Goal: Task Accomplishment & Management: Use online tool/utility

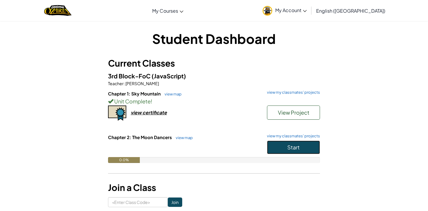
click at [300, 147] on span "Start" at bounding box center [294, 147] width 12 height 7
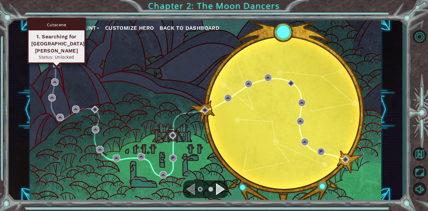
click at [57, 62] on img at bounding box center [56, 63] width 7 height 7
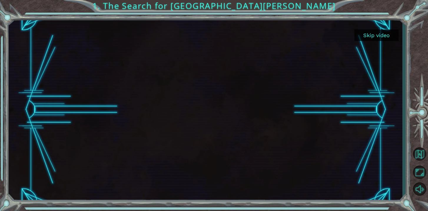
click at [372, 30] on button "Skip video" at bounding box center [377, 34] width 44 height 11
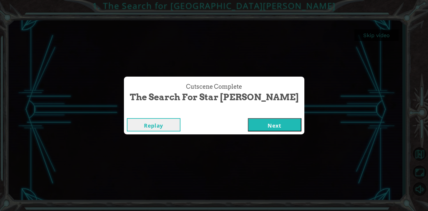
click at [262, 129] on button "Next" at bounding box center [275, 124] width 54 height 13
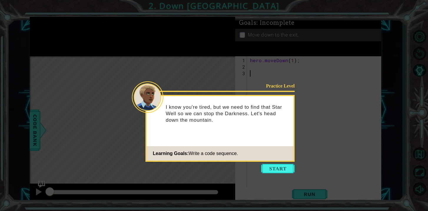
click at [275, 161] on div "Practice Level I know you're tired, but we need to find that Star Well so we ca…" at bounding box center [220, 128] width 149 height 67
click at [275, 163] on icon at bounding box center [214, 105] width 428 height 211
click at [275, 164] on button "Start" at bounding box center [278, 168] width 34 height 9
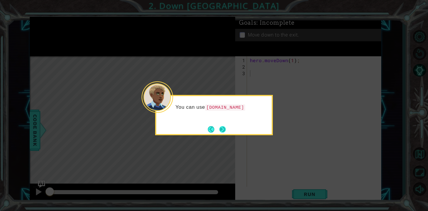
click at [223, 132] on button "Next" at bounding box center [222, 129] width 6 height 6
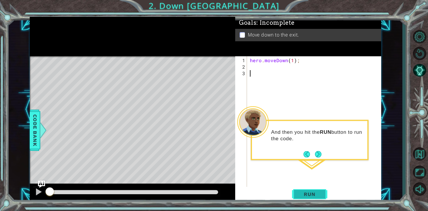
click at [310, 197] on span "Run" at bounding box center [309, 194] width 23 height 6
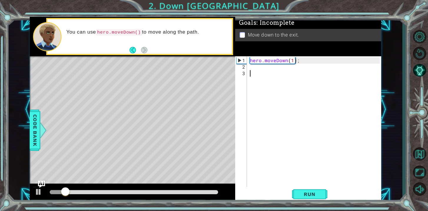
click at [259, 66] on div "hero . moveDown ( 1 ) ;" at bounding box center [316, 131] width 134 height 149
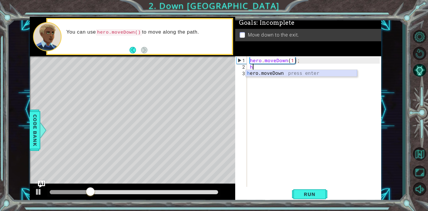
click at [260, 73] on div "h ero.moveDown press enter" at bounding box center [301, 80] width 111 height 21
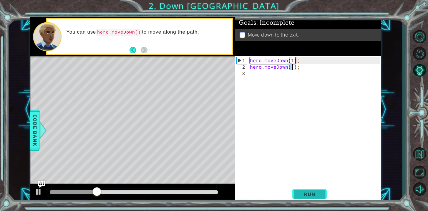
type textarea "hero.moveDown(1);"
click at [316, 193] on span "Run" at bounding box center [309, 194] width 23 height 6
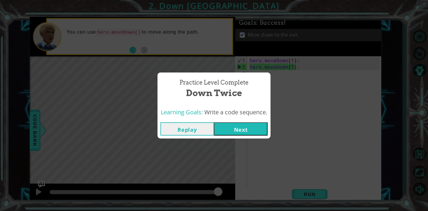
click at [253, 129] on button "Next" at bounding box center [241, 128] width 54 height 13
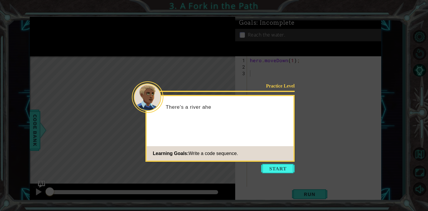
click at [272, 173] on icon at bounding box center [214, 105] width 428 height 211
click at [273, 172] on button "Start" at bounding box center [278, 168] width 34 height 9
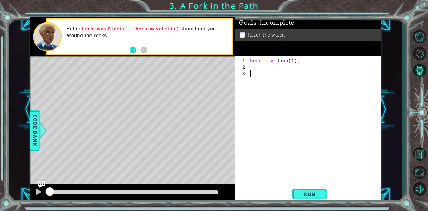
click at [254, 67] on div "hero . moveDown ( 1 ) ;" at bounding box center [316, 131] width 134 height 149
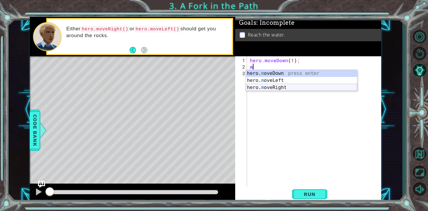
click at [264, 86] on div "hero. m oveDown press enter hero. m oveLeft press enter hero. m oveRight press …" at bounding box center [301, 87] width 111 height 35
type textarea "hero.moveRight(1);"
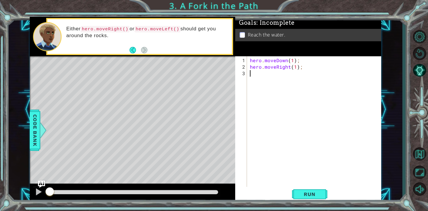
click at [269, 76] on div "hero . moveDown ( 1 ) ; hero . moveRight ( 1 ) ;" at bounding box center [316, 131] width 134 height 149
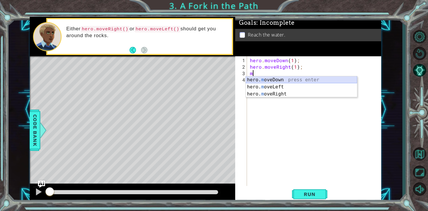
click at [273, 79] on div "hero. m oveDown press enter hero. m oveLeft press enter hero. m oveRight press …" at bounding box center [301, 93] width 111 height 35
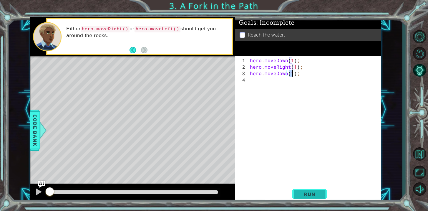
type textarea "hero.moveDown(1);"
click at [303, 193] on span "Run" at bounding box center [309, 194] width 23 height 6
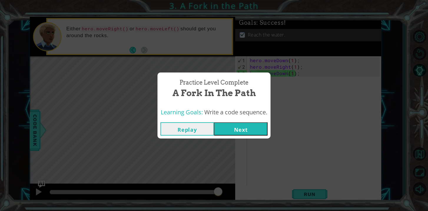
click at [232, 132] on button "Next" at bounding box center [241, 128] width 54 height 13
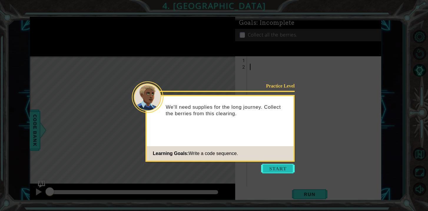
click at [277, 166] on button "Start" at bounding box center [278, 168] width 34 height 9
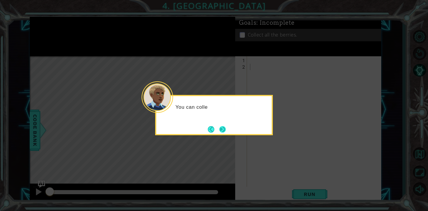
click at [225, 131] on button "Next" at bounding box center [222, 129] width 6 height 6
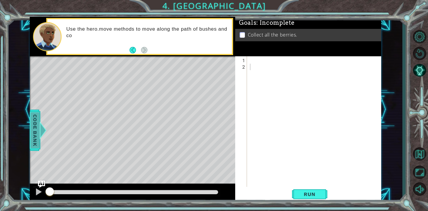
click at [34, 140] on span "Code Bank" at bounding box center [34, 130] width 9 height 36
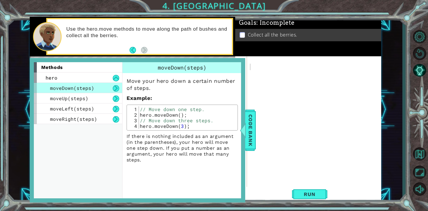
click at [244, 143] on div "methods hero moveDown(steps) moveUp(steps) moveLeft(steps) moveRight(steps) mov…" at bounding box center [138, 130] width 216 height 144
click at [247, 141] on span "Code Bank" at bounding box center [250, 130] width 9 height 36
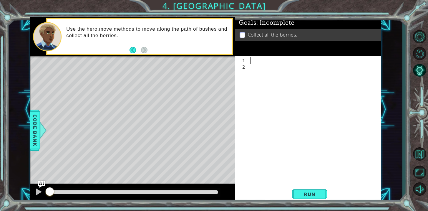
click at [263, 61] on div at bounding box center [316, 131] width 134 height 149
click at [278, 70] on div "hero.move Do wn press enter" at bounding box center [315, 73] width 111 height 21
type textarea "move hero.moveDown(1);"
click at [281, 68] on div "move hero . moveDown ( 1 ) ;" at bounding box center [316, 131] width 134 height 149
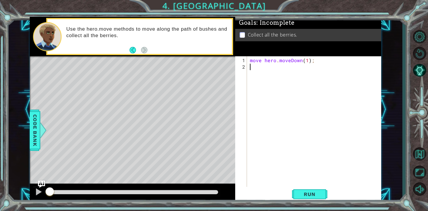
scroll to position [0, 0]
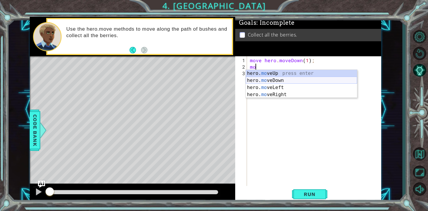
click at [281, 79] on div "hero. mo veUp press enter hero. mo veDown press enter hero. mo veLeft press ent…" at bounding box center [301, 91] width 111 height 42
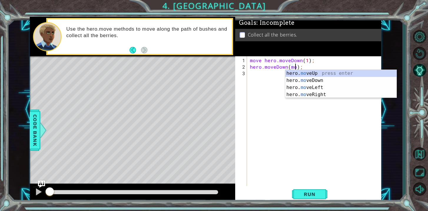
scroll to position [0, 3]
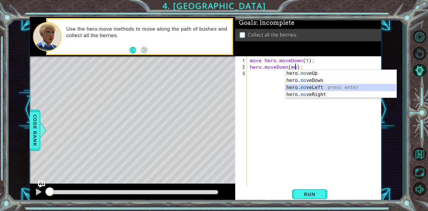
click at [296, 88] on div "hero. mo veUp press enter hero. mo veDown press enter hero. mo veLeft press ent…" at bounding box center [340, 91] width 111 height 42
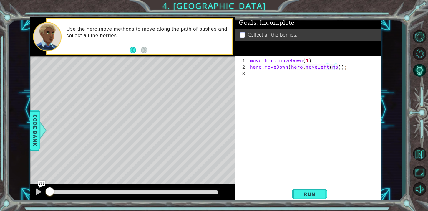
scroll to position [0, 5]
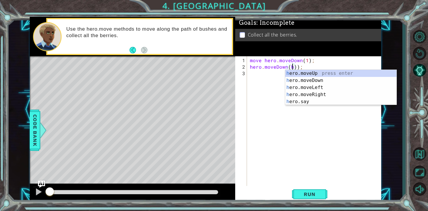
type textarea "hero.moveDown());"
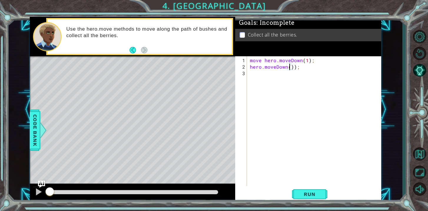
click at [289, 73] on div "move hero . moveDown ( 1 ) ; hero . moveDown ( )) ;" at bounding box center [316, 128] width 134 height 143
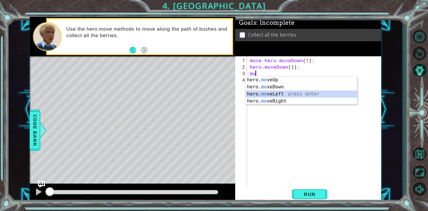
click at [286, 94] on div "hero. mo veUp press enter hero. mo veDown press enter hero. mo veLeft press ent…" at bounding box center [301, 97] width 111 height 42
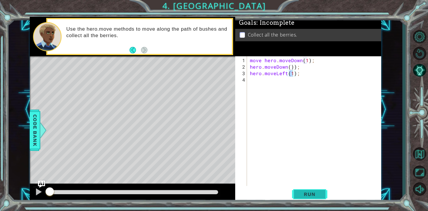
click at [309, 196] on span "Run" at bounding box center [309, 194] width 23 height 6
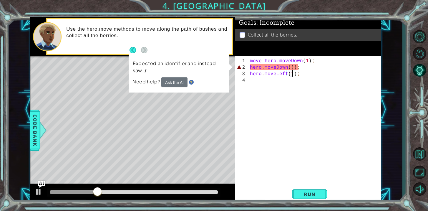
click at [292, 66] on div "move hero . moveDown ( 1 ) ; hero . moveDown ( )) ; hero . moveLeft ( 1 ) ;" at bounding box center [316, 128] width 134 height 143
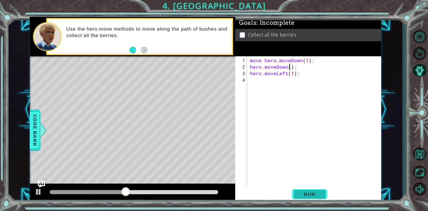
click at [307, 198] on button "Run" at bounding box center [309, 194] width 35 height 15
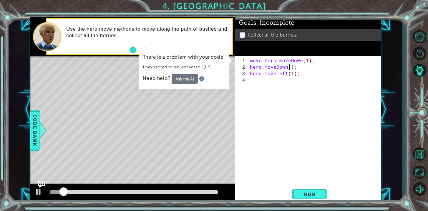
click at [293, 73] on div "move hero . moveDown ( 1 ) ; hero . moveDown ( ) ; hero . moveLeft ( 1 ) ;" at bounding box center [316, 128] width 134 height 143
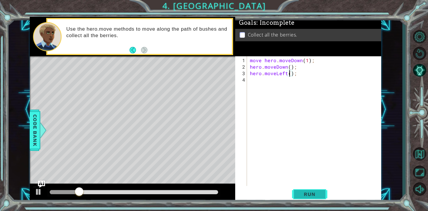
click at [318, 192] on span "Run" at bounding box center [309, 194] width 23 height 6
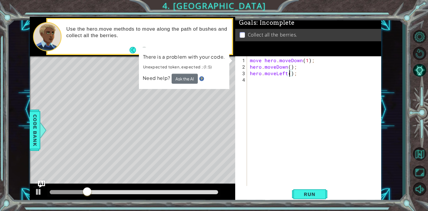
click at [305, 74] on div "move hero . moveDown ( 1 ) ; hero . moveDown ( ) ; hero . moveLeft ( ) ;" at bounding box center [316, 128] width 134 height 143
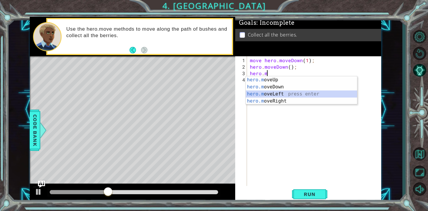
click at [301, 95] on div "hero.m oveUp press enter hero.m oveDown press enter hero.m oveLeft press enter …" at bounding box center [301, 97] width 111 height 42
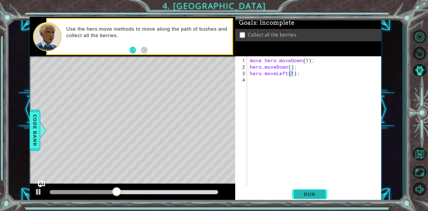
click at [317, 196] on span "Run" at bounding box center [309, 194] width 23 height 6
type textarea ")"
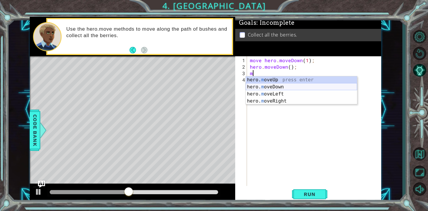
click at [285, 88] on div "hero. m oveUp press enter hero. m oveDown press enter hero. m oveLeft press ent…" at bounding box center [301, 97] width 111 height 42
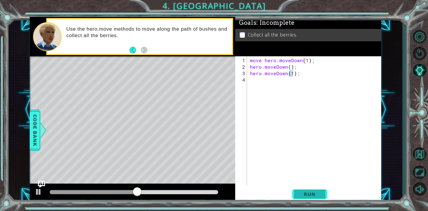
click at [308, 195] on span "Run" at bounding box center [309, 194] width 23 height 6
click at [306, 196] on span "Run" at bounding box center [309, 194] width 23 height 6
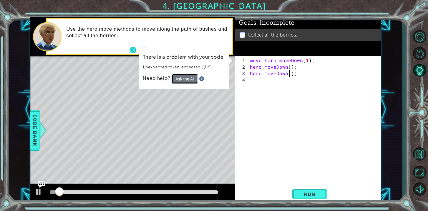
click at [177, 79] on button "Ask the AI" at bounding box center [185, 79] width 26 height 10
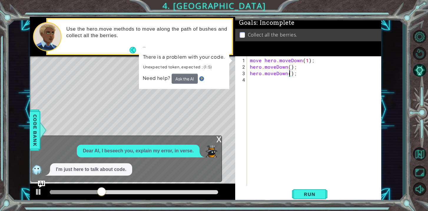
click at [162, 79] on span "Need help?" at bounding box center [157, 78] width 29 height 6
click at [177, 79] on button "Ask the AI" at bounding box center [185, 79] width 26 height 10
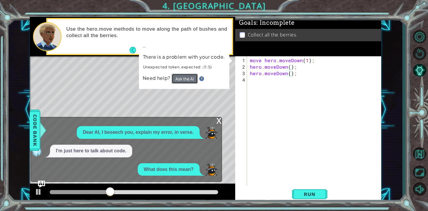
click at [177, 79] on button "Ask the AI" at bounding box center [185, 79] width 26 height 10
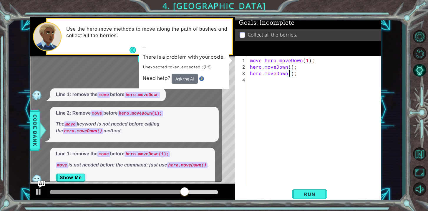
click at [263, 60] on div "move hero . moveDown ( 1 ) ; hero . moveDown ( ) ; hero . moveDown ( ) ;" at bounding box center [316, 128] width 134 height 143
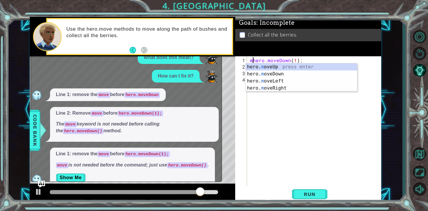
type textarea "hero.moveDown(1);"
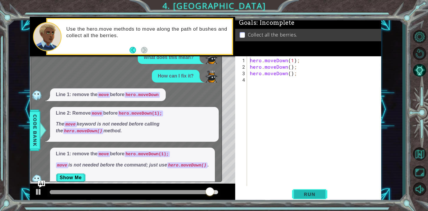
click at [308, 193] on span "Run" at bounding box center [309, 194] width 23 height 6
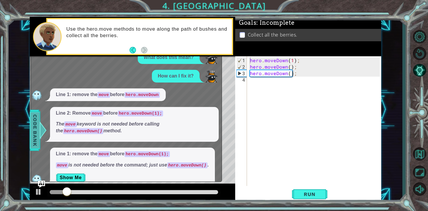
click at [31, 122] on span "Code Bank" at bounding box center [34, 130] width 9 height 36
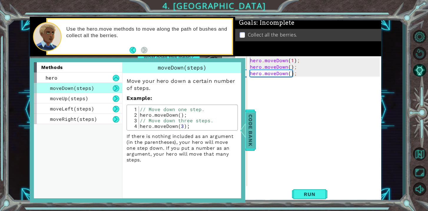
click at [252, 141] on span "Code Bank" at bounding box center [250, 130] width 9 height 36
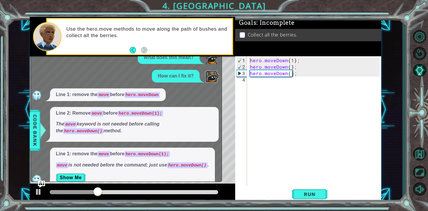
click at [211, 75] on img at bounding box center [212, 77] width 12 height 12
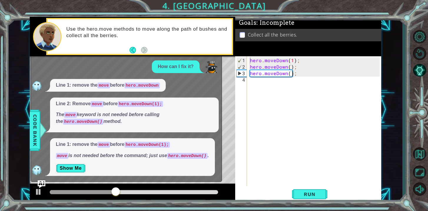
click at [39, 181] on img "Ask AI" at bounding box center [42, 184] width 8 height 8
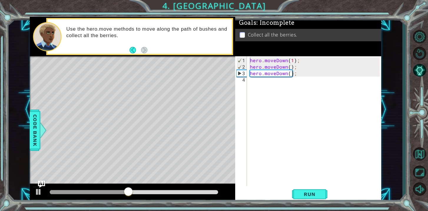
click at [265, 82] on div "hero . moveDown ( 1 ) ; hero . moveDown ( ) ; hero . moveDown ( ) ;" at bounding box center [316, 128] width 134 height 143
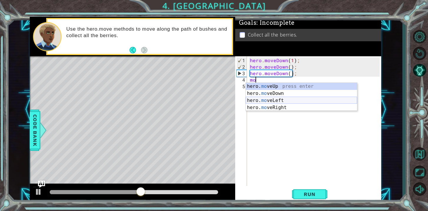
click at [266, 103] on div "hero. mo veUp press enter hero. mo veDown press enter hero. mo veLeft press ent…" at bounding box center [301, 104] width 111 height 42
type textarea "hero.moveLeft(1);"
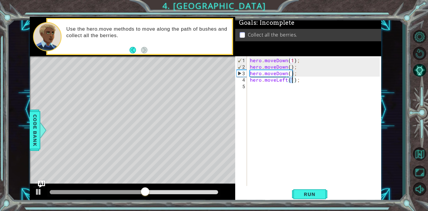
click at [263, 91] on div "hero . moveDown ( 1 ) ; hero . moveDown ( ) ; hero . moveDown ( ) ; hero . move…" at bounding box center [316, 128] width 134 height 143
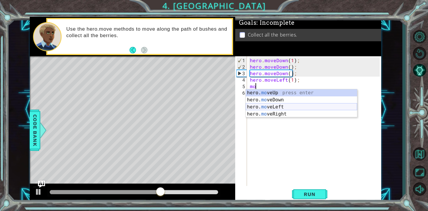
click at [272, 108] on div "hero. mo veUp press enter hero. mo veDown press enter hero. mo veLeft press ent…" at bounding box center [301, 110] width 111 height 42
type textarea "hero.moveLeft(1);"
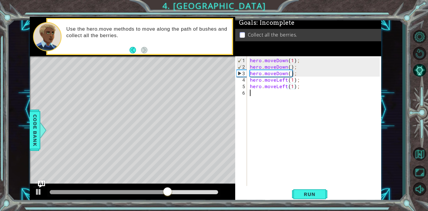
click at [267, 101] on div "hero . moveDown ( 1 ) ; hero . moveDown ( ) ; hero . moveDown ( ) ; hero . move…" at bounding box center [316, 128] width 134 height 143
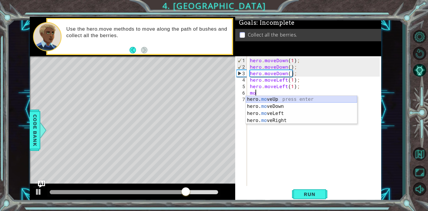
click at [268, 99] on div "hero. mo veUp press enter hero. mo veDown press enter hero. mo veLeft press ent…" at bounding box center [301, 117] width 111 height 42
type textarea "hero.moveUp(1);"
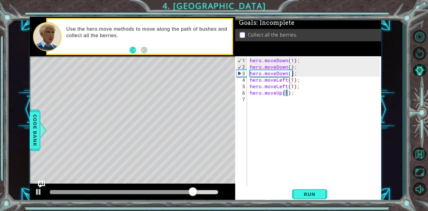
click at [267, 100] on div "hero . moveDown ( 1 ) ; hero . moveDown ( ) ; hero . moveDown ( ) ; hero . move…" at bounding box center [316, 128] width 134 height 143
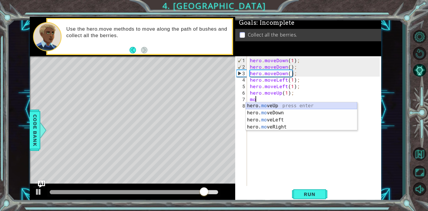
click at [268, 104] on div "hero. mo veUp press enter hero. mo veDown press enter hero. mo veLeft press ent…" at bounding box center [301, 123] width 111 height 42
type textarea "hero.moveUp(1);"
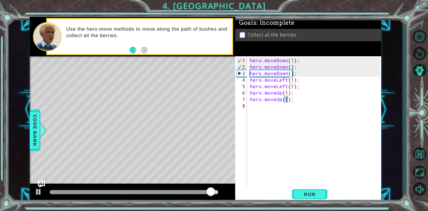
click at [262, 114] on div "hero . moveDown ( 1 ) ; hero . moveDown ( ) ; hero . moveDown ( ) ; hero . move…" at bounding box center [316, 128] width 134 height 143
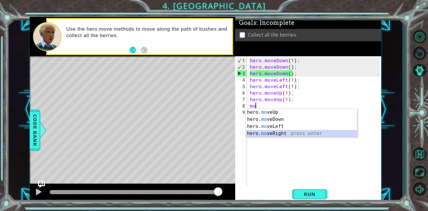
click at [263, 133] on div "hero. mo veUp press enter hero. mo veDown press enter hero. mo veLeft press ent…" at bounding box center [301, 130] width 111 height 42
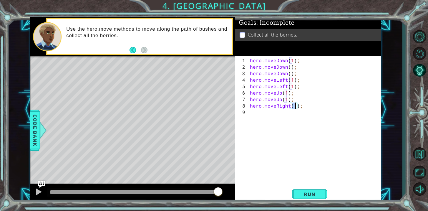
scroll to position [0, 3]
type textarea "hero.moveRight(3);"
click at [309, 196] on span "Run" at bounding box center [309, 194] width 23 height 6
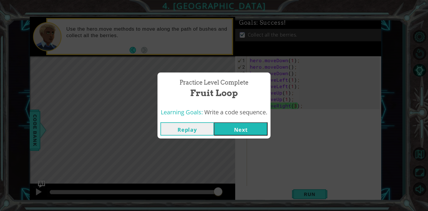
click at [250, 125] on button "Next" at bounding box center [241, 128] width 54 height 13
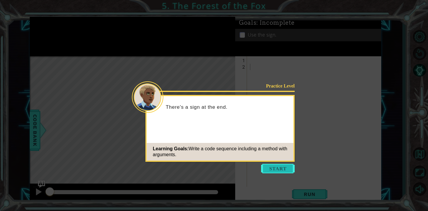
click at [285, 168] on button "Start" at bounding box center [278, 168] width 34 height 9
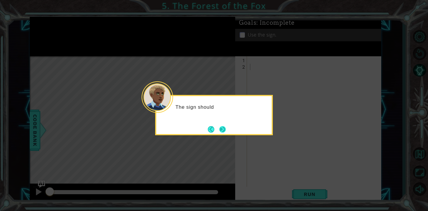
click at [223, 128] on button "Next" at bounding box center [222, 129] width 6 height 6
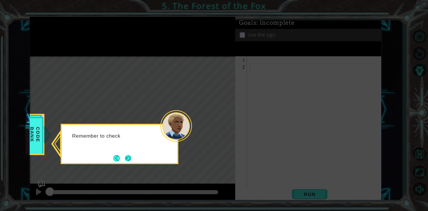
click at [130, 158] on button "Next" at bounding box center [128, 158] width 6 height 6
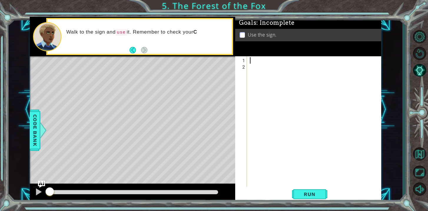
click at [255, 59] on div at bounding box center [316, 131] width 134 height 149
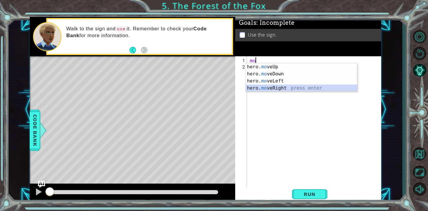
click at [266, 88] on div "hero. mo veUp press enter hero. mo veDown press enter hero. mo veLeft press ent…" at bounding box center [301, 84] width 111 height 42
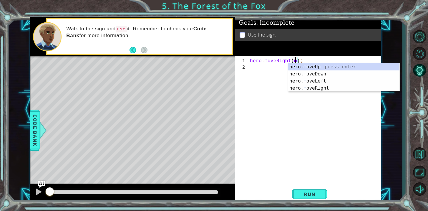
type textarea "hero.moveRight();"
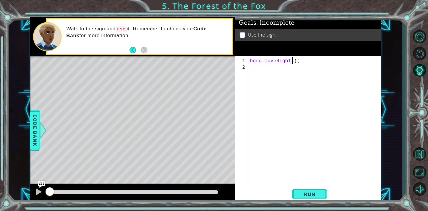
click at [259, 67] on div "hero . moveRight ( ) ;" at bounding box center [316, 131] width 134 height 149
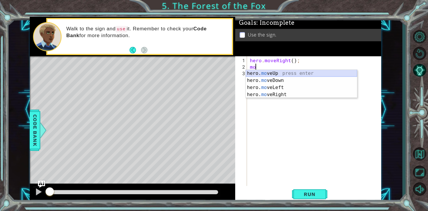
click at [261, 75] on div "hero. mo veUp press enter hero. mo veDown press enter hero. mo veLeft press ent…" at bounding box center [301, 91] width 111 height 42
type textarea "hero.moveUp(1);"
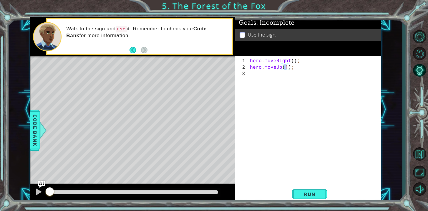
click at [251, 75] on div "hero . moveRight ( ) ; hero . moveUp ( 1 ) ;" at bounding box center [316, 128] width 134 height 143
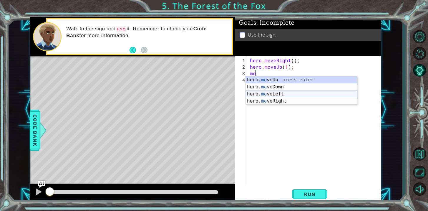
click at [257, 93] on div "hero. mo veUp press enter hero. mo veDown press enter hero. mo veLeft press ent…" at bounding box center [301, 97] width 111 height 42
type textarea "hero.moveLeft(1);"
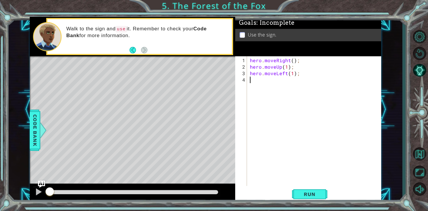
click at [260, 84] on div "hero . moveRight ( ) ; hero . moveUp ( 1 ) ; hero . moveLeft ( 1 ) ;" at bounding box center [316, 128] width 134 height 143
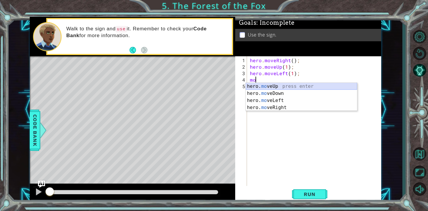
click at [264, 84] on div "hero. mo veUp press enter hero. mo veDown press enter hero. mo veLeft press ent…" at bounding box center [301, 104] width 111 height 42
type textarea "hero.moveUp(1);"
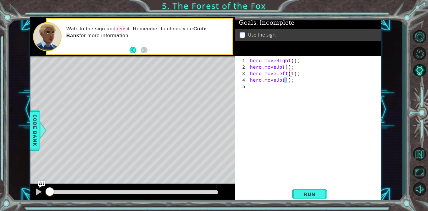
click at [259, 88] on div "hero . moveRight ( ) ; hero . moveUp ( 1 ) ; hero . moveLeft ( 1 ) ; hero . mov…" at bounding box center [316, 128] width 134 height 143
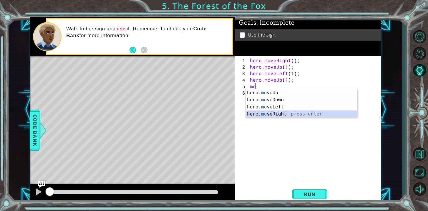
click at [269, 113] on div "hero. mo veUp press enter hero. mo veDown press enter hero. mo veLeft press ent…" at bounding box center [301, 110] width 111 height 42
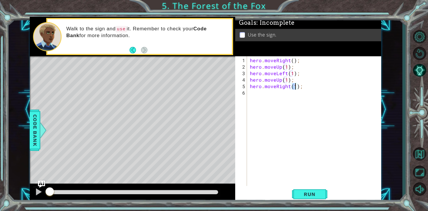
type textarea "hero.moveRight(2);"
click at [254, 94] on div "hero . moveRight ( ) ; hero . moveUp ( 1 ) ; hero . moveLeft ( 1 ) ; hero . mov…" at bounding box center [316, 128] width 134 height 143
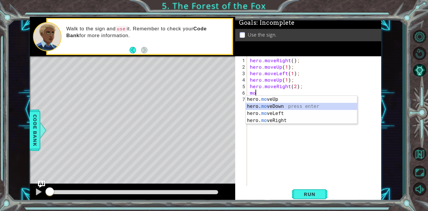
click at [258, 105] on div "hero. mo veUp press enter hero. mo veDown press enter hero. mo veLeft press ent…" at bounding box center [301, 117] width 111 height 42
type textarea "hero.moveDown(1);"
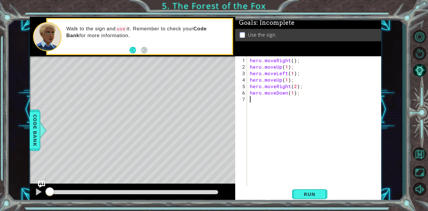
click at [263, 98] on div "hero . moveRight ( ) ; hero . moveUp ( 1 ) ; hero . moveLeft ( 1 ) ; hero . mov…" at bounding box center [316, 128] width 134 height 143
click at [270, 112] on div "hero.move U p press enter hero. u se press enter" at bounding box center [301, 116] width 111 height 28
click at [130, 47] on button "Back" at bounding box center [135, 50] width 11 height 6
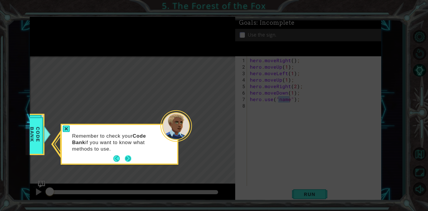
click at [128, 156] on button "Next" at bounding box center [128, 158] width 6 height 6
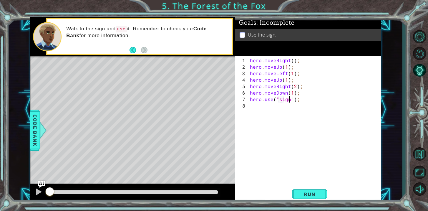
scroll to position [0, 2]
type textarea "hero.use("sign");"
click at [297, 194] on button "Run" at bounding box center [309, 194] width 35 height 15
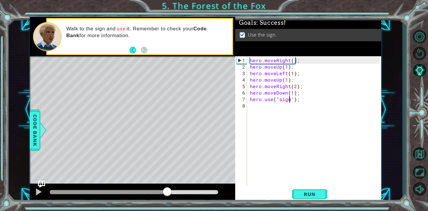
drag, startPoint x: 81, startPoint y: 193, endPoint x: 167, endPoint y: 210, distance: 88.1
click at [167, 210] on div "1 ההההההההההההההההההההההההההההההההההההההההההההההההההההההההההההההההההההההההההההה…" at bounding box center [214, 105] width 428 height 211
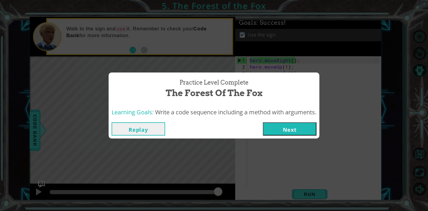
click at [301, 127] on button "Next" at bounding box center [290, 128] width 54 height 13
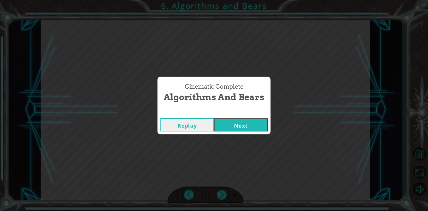
click at [244, 127] on button "Next" at bounding box center [241, 124] width 54 height 13
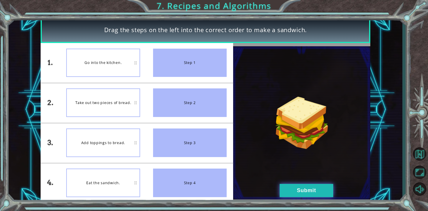
click at [297, 194] on button "Submit" at bounding box center [307, 190] width 54 height 13
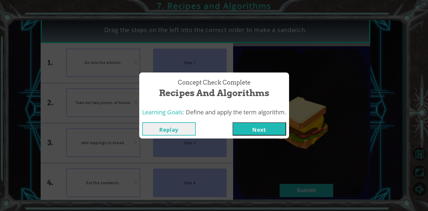
click at [268, 132] on button "Next" at bounding box center [260, 128] width 54 height 13
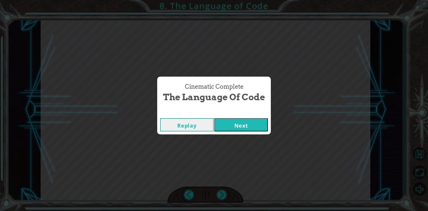
click at [263, 129] on button "Next" at bounding box center [241, 124] width 54 height 13
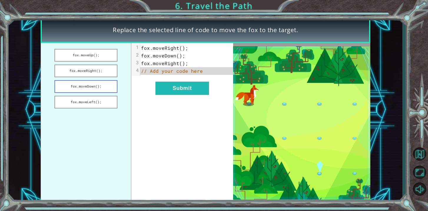
click at [102, 85] on button "fox.moveDown();" at bounding box center [86, 86] width 63 height 13
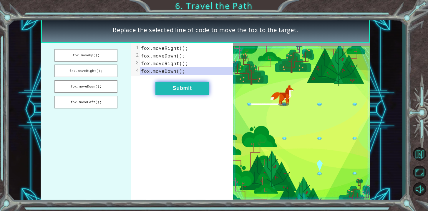
click at [178, 90] on button "Submit" at bounding box center [183, 88] width 54 height 13
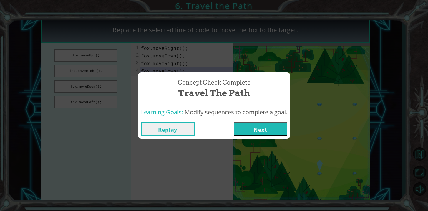
click at [254, 133] on button "Next" at bounding box center [261, 128] width 54 height 13
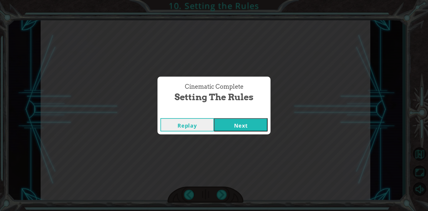
click at [249, 126] on button "Next" at bounding box center [241, 124] width 54 height 13
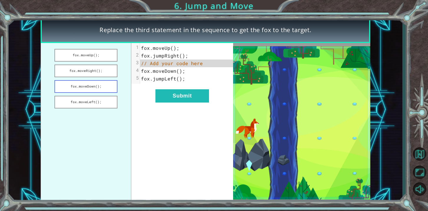
click at [114, 88] on button "fox.moveDown();" at bounding box center [86, 86] width 63 height 13
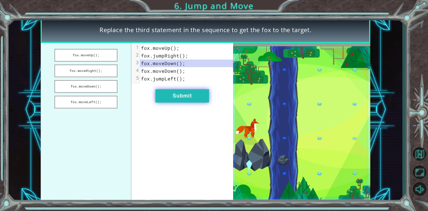
click at [205, 99] on button "Submit" at bounding box center [183, 95] width 54 height 13
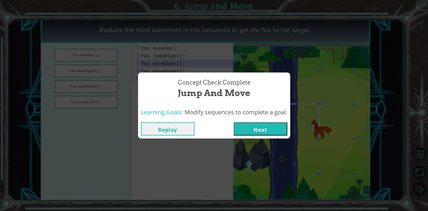
click at [265, 131] on button "Next" at bounding box center [261, 128] width 54 height 13
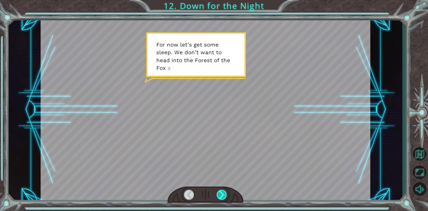
click at [221, 196] on div at bounding box center [222, 195] width 10 height 10
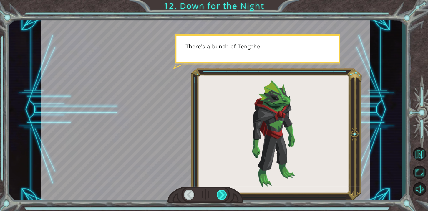
click at [221, 196] on div at bounding box center [222, 195] width 10 height 10
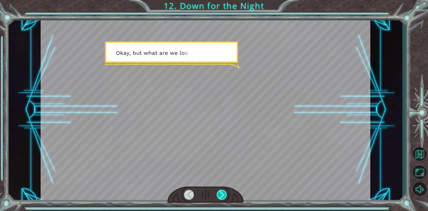
click at [221, 196] on div at bounding box center [222, 195] width 10 height 10
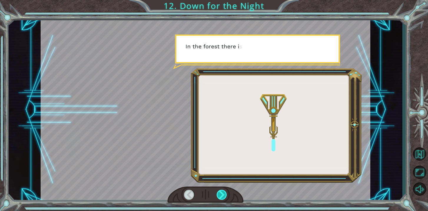
click at [221, 196] on div at bounding box center [222, 195] width 10 height 10
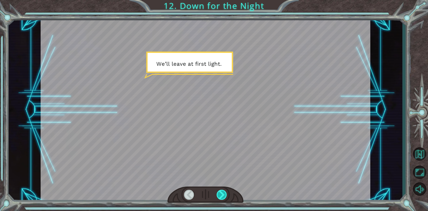
click at [221, 196] on div at bounding box center [222, 195] width 10 height 10
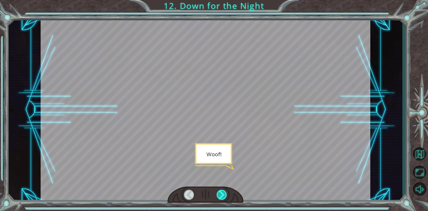
click at [221, 196] on div at bounding box center [222, 195] width 10 height 10
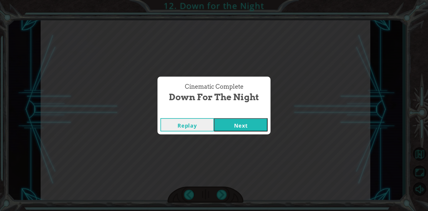
click at [252, 124] on button "Next" at bounding box center [241, 124] width 54 height 13
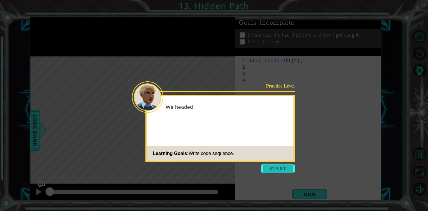
click at [282, 172] on button "Start" at bounding box center [278, 168] width 34 height 9
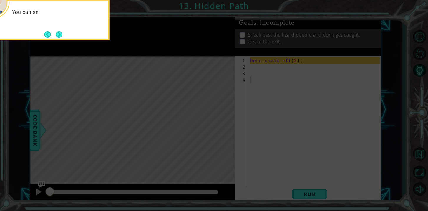
click at [257, 135] on icon at bounding box center [214, 31] width 428 height 359
click at [57, 31] on button "Next" at bounding box center [59, 34] width 6 height 6
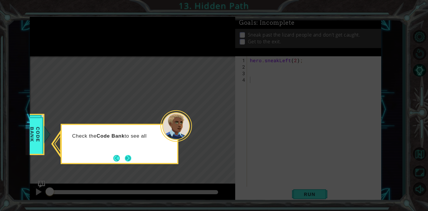
click at [126, 155] on button "Next" at bounding box center [128, 158] width 6 height 6
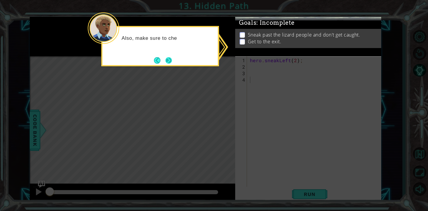
click at [171, 62] on button "Next" at bounding box center [169, 60] width 6 height 6
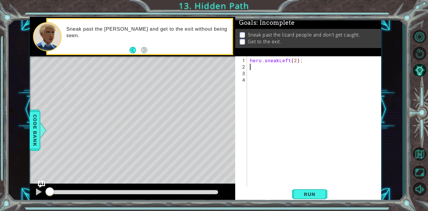
click at [257, 67] on div "hero . sneakLeft ( 2 ) ;" at bounding box center [316, 131] width 134 height 149
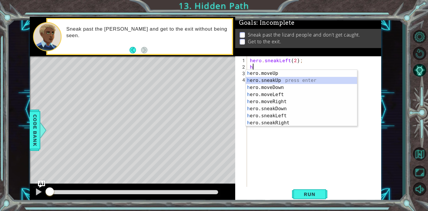
click at [277, 83] on div "h ero.moveUp press enter h ero.sneakUp press enter h ero.moveDown press enter h…" at bounding box center [301, 105] width 111 height 71
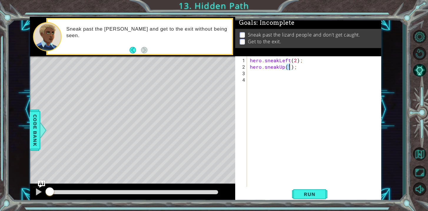
type textarea "hero.sneakUp(2);"
click at [258, 72] on div "hero . sneakLeft ( 2 ) ; hero . sneakUp ( 2 ) ;" at bounding box center [316, 131] width 134 height 149
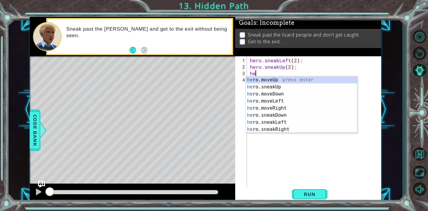
scroll to position [0, 0]
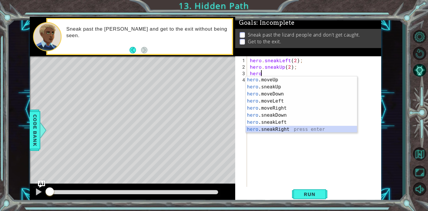
click at [290, 128] on div "hero .moveUp press enter hero .sneakUp press enter hero .moveDown press enter h…" at bounding box center [301, 111] width 111 height 71
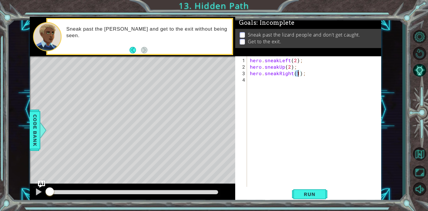
scroll to position [0, 3]
type textarea "hero.sneakRight(2);"
click at [305, 190] on button "Run" at bounding box center [309, 194] width 35 height 15
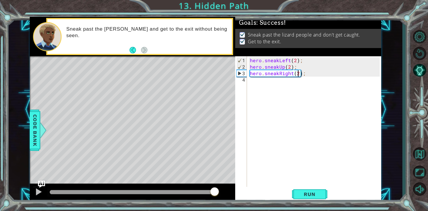
drag, startPoint x: 88, startPoint y: 192, endPoint x: 214, endPoint y: 224, distance: 130.6
click at [214, 211] on html "1 ההההההההההההההההההההההההההההההההההההההההההההההההההההההההההההההההההההההההההההה…" at bounding box center [214, 105] width 428 height 211
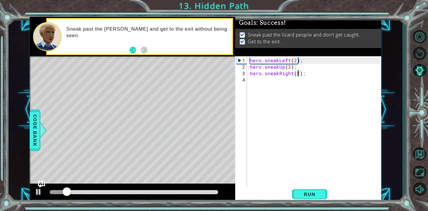
click at [214, 190] on div at bounding box center [134, 192] width 169 height 4
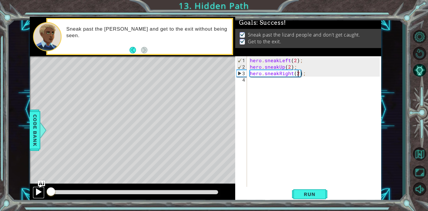
click at [39, 194] on div at bounding box center [39, 192] width 8 height 8
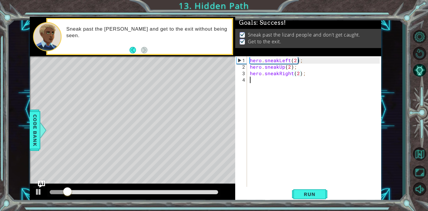
click at [279, 82] on div "hero . sneakLeft ( 2 ) ; hero . sneakUp ( 2 ) ; hero . sneakRight ( 2 ) ;" at bounding box center [316, 131] width 134 height 149
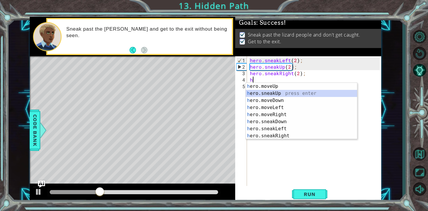
click at [287, 95] on div "h ero.moveUp press enter h ero.sneakUp press enter h ero.moveDown press enter h…" at bounding box center [301, 118] width 111 height 71
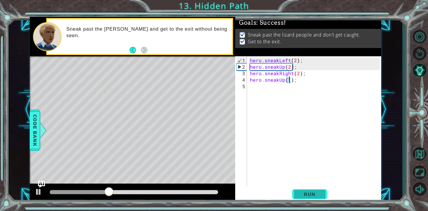
type textarea "hero.sneakUp(1);"
click at [304, 191] on span "Run" at bounding box center [309, 194] width 23 height 6
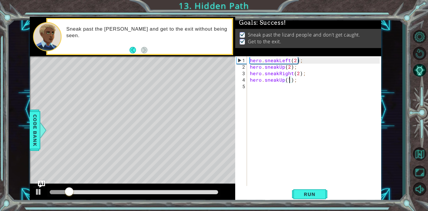
click at [208, 191] on div at bounding box center [134, 192] width 169 height 4
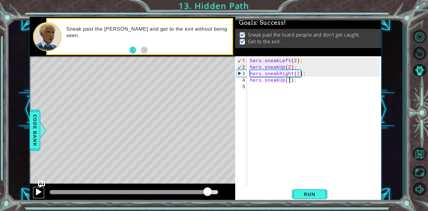
click at [36, 194] on div at bounding box center [39, 192] width 8 height 8
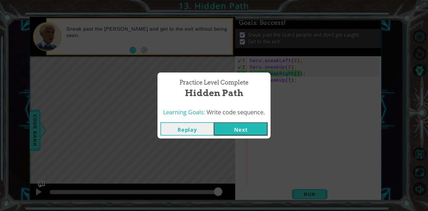
click at [232, 129] on button "Next" at bounding box center [241, 128] width 54 height 13
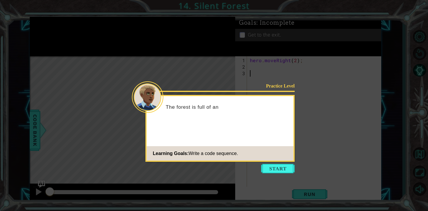
click at [288, 169] on button "Start" at bounding box center [278, 168] width 34 height 9
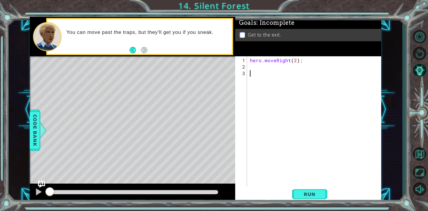
click at [260, 67] on div "hero . moveRight ( 2 ) ;" at bounding box center [316, 131] width 134 height 149
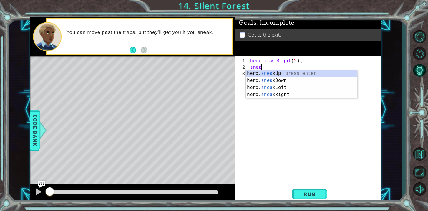
scroll to position [0, 1]
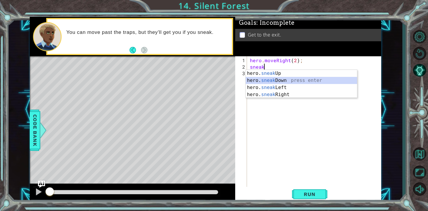
click at [264, 82] on div "hero. sneak Up press enter hero. sneak Down press enter hero. sneak Left press …" at bounding box center [301, 91] width 111 height 42
type textarea "hero.sneakDown(1);"
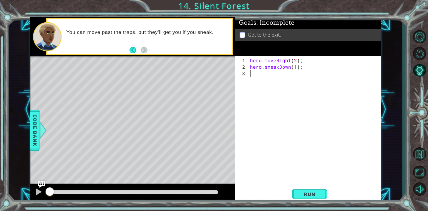
click at [267, 75] on div "hero . moveRight ( 2 ) ; hero . sneakDown ( 1 ) ;" at bounding box center [316, 131] width 134 height 149
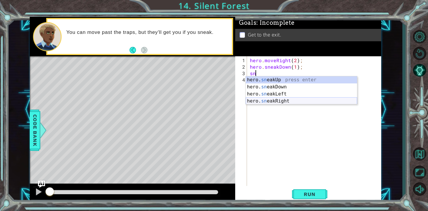
click at [284, 102] on div "hero. sn eakUp press enter hero. sn eakDown press enter hero. sn eakLeft press …" at bounding box center [301, 97] width 111 height 42
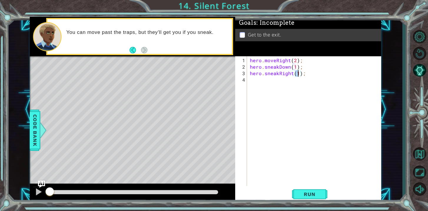
scroll to position [0, 3]
type textarea "hero.sneakRight(2);"
click at [309, 194] on span "Run" at bounding box center [309, 194] width 23 height 6
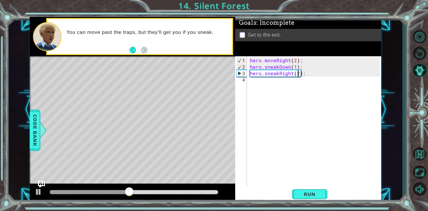
click at [275, 82] on div "hero . moveRight ( 2 ) ; hero . sneakDown ( 1 ) ; hero . sneakRight ( 2 ) ;" at bounding box center [316, 128] width 134 height 143
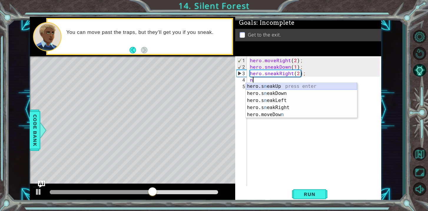
click at [277, 87] on div "hero.s n eakUp press enter hero.s n eakDown press enter hero.s n eakLeft press …" at bounding box center [301, 107] width 111 height 49
type textarea "hero.sneakUp(1);"
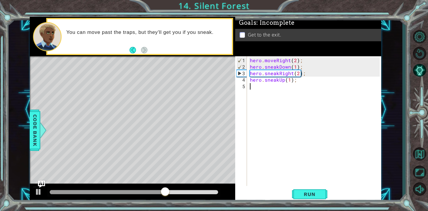
click at [277, 87] on div "hero . moveRight ( 2 ) ; hero . sneakDown ( 1 ) ; hero . sneakRight ( 2 ) ; her…" at bounding box center [316, 128] width 134 height 143
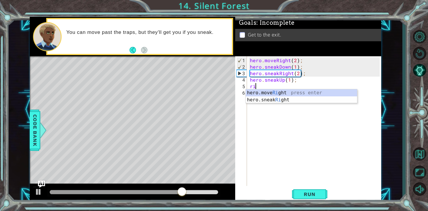
scroll to position [0, 0]
click at [278, 93] on div "hero.move Righ t press enter hero.sneak Righ t press enter" at bounding box center [301, 103] width 111 height 28
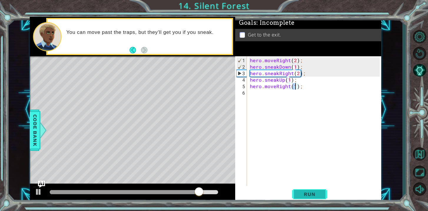
type textarea "hero.moveRight(1);"
click at [303, 196] on span "Run" at bounding box center [309, 194] width 23 height 6
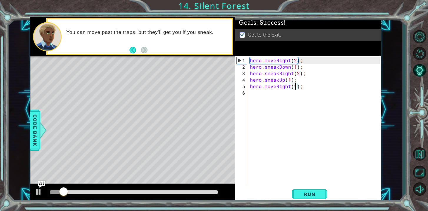
click at [192, 194] on div at bounding box center [134, 192] width 169 height 4
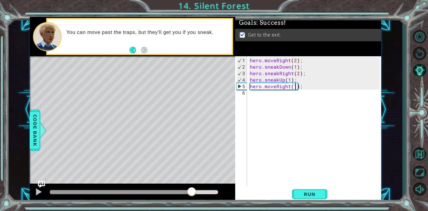
click at [160, 191] on div at bounding box center [121, 192] width 142 height 4
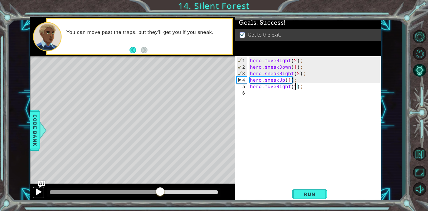
click at [39, 193] on div at bounding box center [39, 192] width 8 height 8
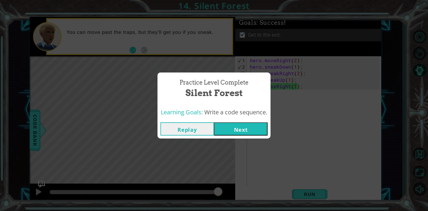
click at [238, 129] on button "Next" at bounding box center [241, 128] width 54 height 13
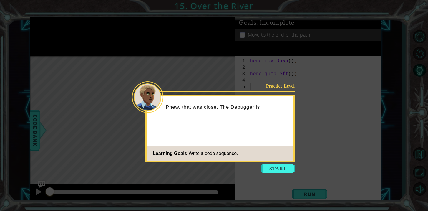
click at [294, 176] on icon at bounding box center [214, 105] width 428 height 211
click at [288, 171] on button "Start" at bounding box center [278, 168] width 34 height 9
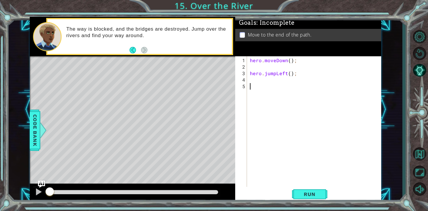
click at [257, 67] on div "hero . moveDown ( ) ; hero . jumpLeft ( ) ;" at bounding box center [316, 131] width 134 height 149
click at [256, 83] on div "hero . moveDown ( ) ; hero . jumpLeft ( ) ;" at bounding box center [316, 131] width 134 height 149
click at [302, 196] on span "Run" at bounding box center [309, 194] width 23 height 6
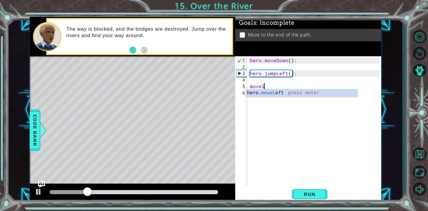
scroll to position [0, 1]
click at [303, 95] on div "hero. moveLe ft press enter" at bounding box center [301, 99] width 111 height 21
type textarea "hero.moveLeft(1);"
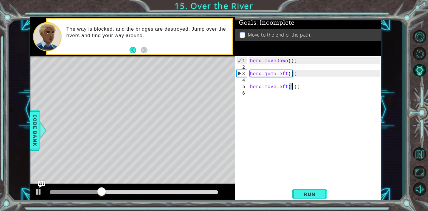
click at [304, 86] on div "hero . moveDown ( ) ; hero . jumpLeft ( ) ; hero . moveLeft ( 1 ) ;" at bounding box center [316, 128] width 134 height 143
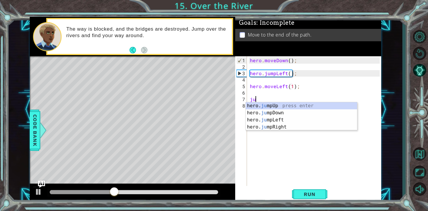
type textarea "jum"
click at [304, 111] on div "hero. jum pUp press enter hero. jum pDown press enter hero. jum pLeft press ent…" at bounding box center [301, 123] width 111 height 42
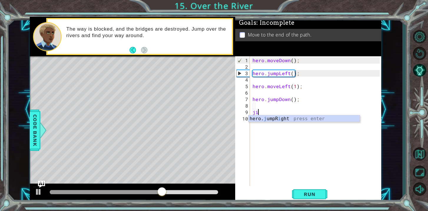
type textarea "j"
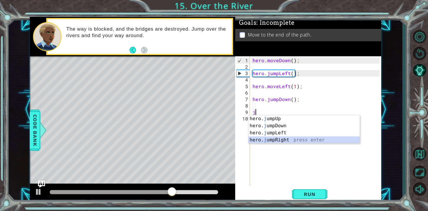
click at [278, 141] on div "hero. j umpUp press enter hero. j umpDown press enter hero. j umpLeft press ent…" at bounding box center [304, 136] width 111 height 42
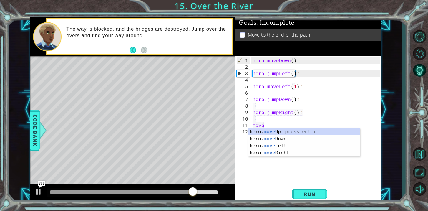
scroll to position [0, 0]
click at [286, 151] on div "hero. move Up press enter hero. move Down press enter hero. move Left press ent…" at bounding box center [304, 149] width 111 height 42
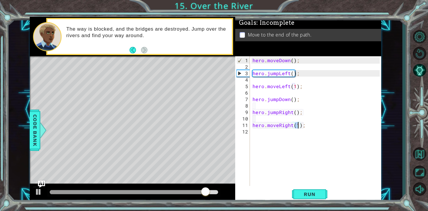
scroll to position [0, 3]
type textarea "hero.moveRight(2);"
click at [313, 192] on span "Run" at bounding box center [309, 194] width 23 height 6
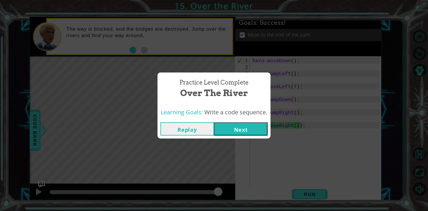
click at [248, 131] on button "Next" at bounding box center [241, 128] width 54 height 13
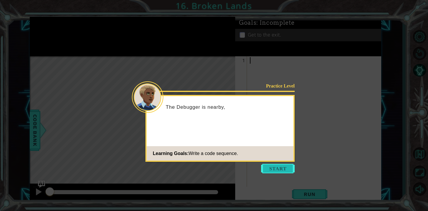
click at [290, 173] on button "Start" at bounding box center [278, 168] width 34 height 9
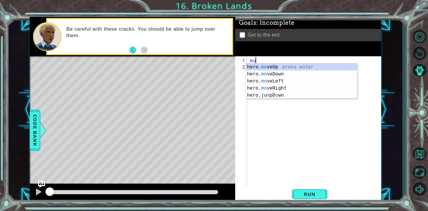
scroll to position [0, 0]
click at [276, 90] on div "hero. move Up press enter hero. move Down press enter hero. move Left press ent…" at bounding box center [301, 84] width 111 height 42
type textarea "hero.moveRight(1);"
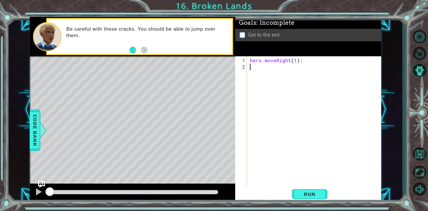
click at [275, 73] on div "hero . moveRight ( 1 ) ;" at bounding box center [316, 128] width 134 height 143
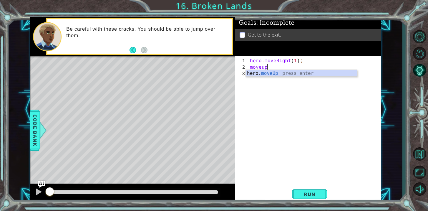
scroll to position [0, 1]
click at [268, 72] on div "hero. moveUp press enter" at bounding box center [301, 80] width 111 height 21
type textarea "hero.moveUp(1);"
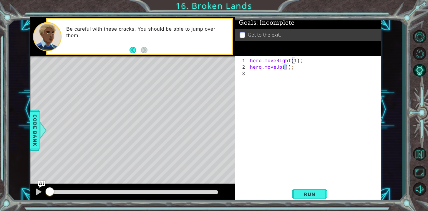
click at [262, 76] on div "hero . moveRight ( 1 ) ; hero . moveUp ( 1 ) ;" at bounding box center [316, 128] width 134 height 143
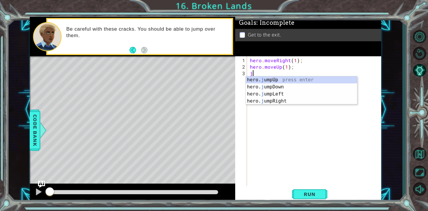
type textarea "ju"
click at [267, 80] on div "hero. ju mpUp press enter hero. ju mpDown press enter hero. [PERSON_NAME] mpLef…" at bounding box center [301, 97] width 111 height 42
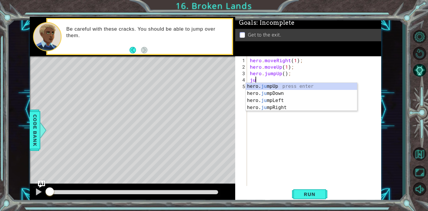
type textarea "jum"
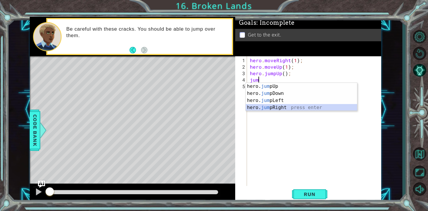
click at [277, 109] on div "hero. jum pUp press enter hero. jum pDown press enter hero. jum pLeft press ent…" at bounding box center [301, 104] width 111 height 42
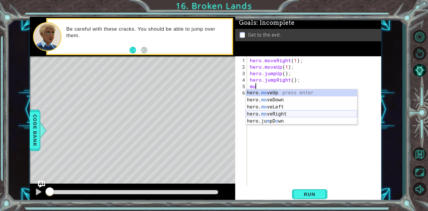
click at [277, 114] on div "hero. mo veUp press enter hero. mo veDown press enter hero. mo veLeft press ent…" at bounding box center [301, 113] width 111 height 49
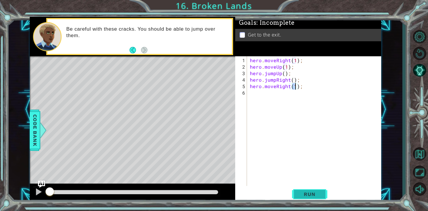
type textarea "hero.moveRight(1);"
click at [312, 196] on span "Run" at bounding box center [309, 194] width 23 height 6
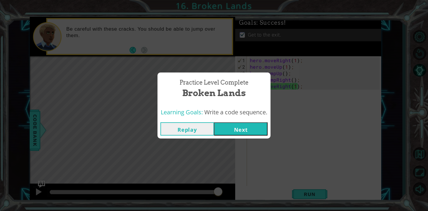
click at [258, 134] on button "Next" at bounding box center [241, 128] width 54 height 13
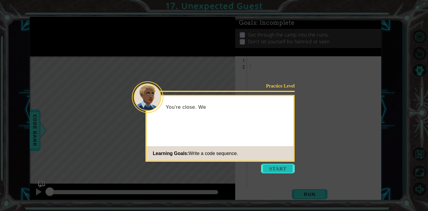
click at [273, 170] on button "Start" at bounding box center [278, 168] width 34 height 9
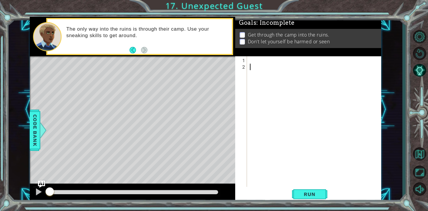
click at [253, 60] on div at bounding box center [316, 131] width 134 height 149
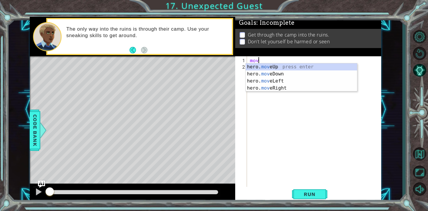
scroll to position [0, 0]
click at [259, 69] on div "hero. move Up press enter hero. move Down press enter hero. move Left press ent…" at bounding box center [301, 84] width 111 height 42
type textarea "hero.moveUp(1);"
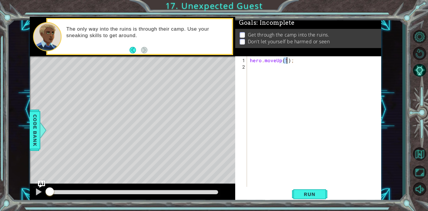
click at [259, 69] on div "hero . moveUp ( 1 ) ;" at bounding box center [316, 131] width 134 height 149
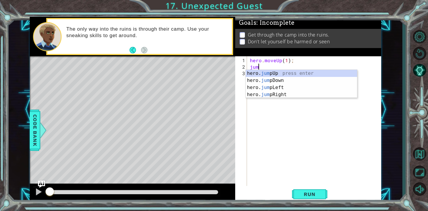
scroll to position [0, 0]
type textarea "jump"
click at [271, 93] on div "hero. jump Up press enter hero. jump Down press enter hero. jump Left press ent…" at bounding box center [301, 91] width 111 height 42
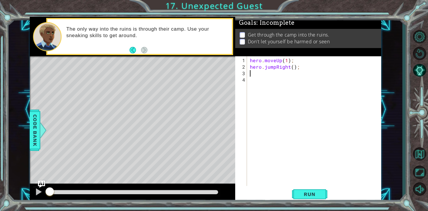
scroll to position [0, 0]
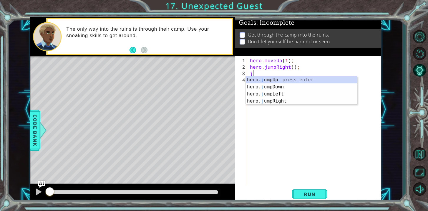
type textarea "ju"
click at [273, 86] on div "hero. ju mpUp press enter hero. ju mpDown press enter hero. [PERSON_NAME] mpLef…" at bounding box center [301, 97] width 111 height 42
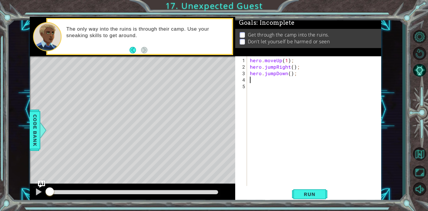
click at [271, 85] on div "hero . moveUp ( 1 ) ; hero . jumpRight ( ) ; hero . jumpDown ( ) ;" at bounding box center [316, 128] width 134 height 143
click at [272, 81] on div "hero . moveUp ( 1 ) ; hero . jumpRight ( ) ; hero . jumpDown ( ) ;" at bounding box center [316, 128] width 134 height 143
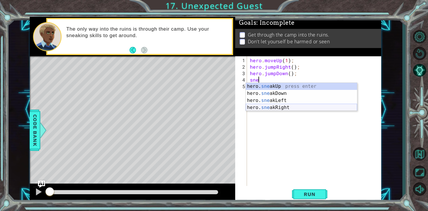
click at [275, 105] on div "hero. sne akUp press enter hero. sne akDown press enter hero. sne akLeft press …" at bounding box center [301, 104] width 111 height 42
type textarea "hero.sneakRight(1);"
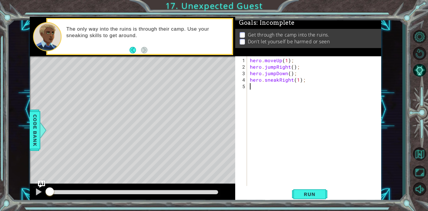
click at [273, 90] on div "hero . moveUp ( 1 ) ; hero . jumpRight ( ) ; hero . jumpDown ( ) ; hero . sneak…" at bounding box center [316, 128] width 134 height 143
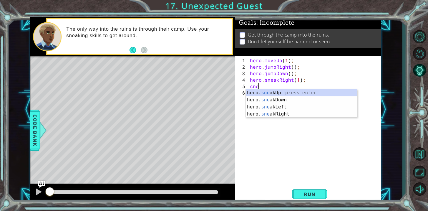
scroll to position [0, 1]
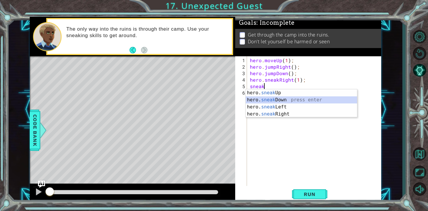
click at [280, 98] on div "hero. sneak Up press enter hero. sneak Down press enter hero. sneak Left press …" at bounding box center [301, 110] width 111 height 42
type textarea "hero.sneakDown(1);"
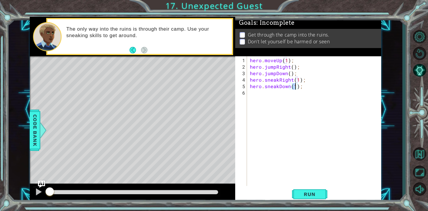
click at [280, 98] on div "hero . moveUp ( 1 ) ; hero . jumpRight ( ) ; hero . jumpDown ( ) ; hero . sneak…" at bounding box center [316, 128] width 134 height 143
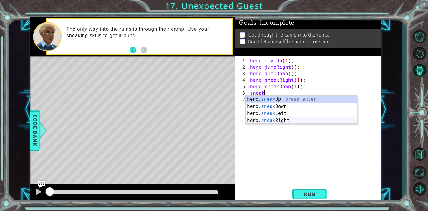
click at [296, 119] on div "hero. sneak Up press enter hero. sneak Down press enter hero. sneak Left press …" at bounding box center [301, 117] width 111 height 42
type textarea "hero.sneakRight(1);"
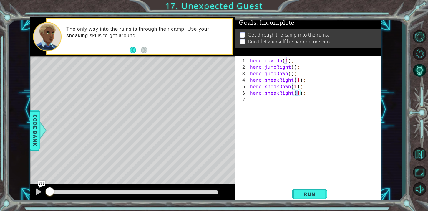
click at [261, 101] on div "hero . moveUp ( 1 ) ; hero . jumpRight ( ) ; hero . jumpDown ( ) ; hero . sneak…" at bounding box center [316, 128] width 134 height 143
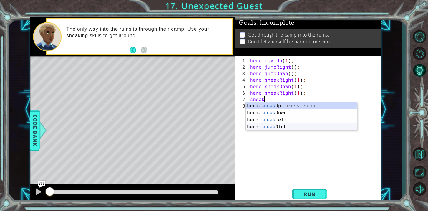
click at [269, 126] on div "hero. sneak Up press enter hero. sneak Down press enter hero. sneak Left press …" at bounding box center [301, 123] width 111 height 42
type textarea "hero.sneakRight(1);"
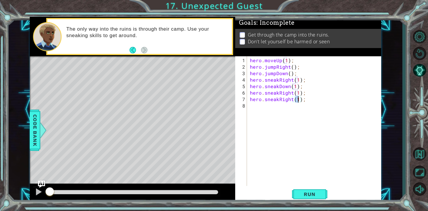
click at [268, 110] on div "hero . moveUp ( 1 ) ; hero . jumpRight ( ) ; hero . jumpDown ( ) ; hero . sneak…" at bounding box center [316, 128] width 134 height 143
click at [270, 109] on div "hero. sneakUp press enter" at bounding box center [301, 119] width 111 height 21
click at [303, 192] on span "Run" at bounding box center [309, 194] width 23 height 6
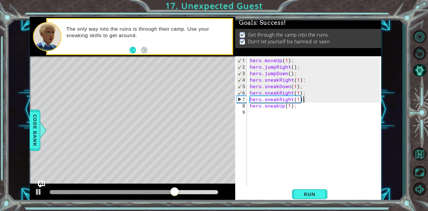
click at [311, 98] on div "hero . moveUp ( 1 ) ; hero . jumpRight ( ) ; hero . jumpDown ( ) ; hero . sneak…" at bounding box center [316, 128] width 134 height 143
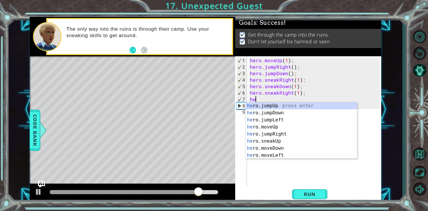
scroll to position [0, 0]
type textarea "h"
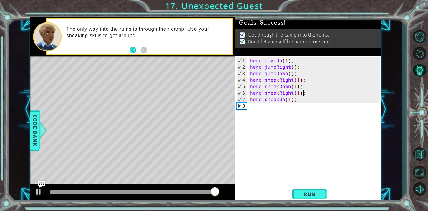
click at [297, 94] on div "hero . moveUp ( 1 ) ; hero . jumpRight ( ) ; hero . jumpDown ( ) ; hero . sneak…" at bounding box center [316, 128] width 134 height 143
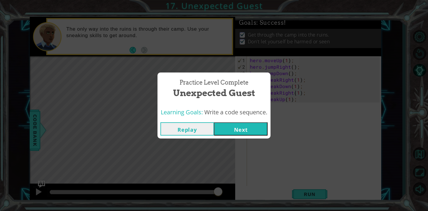
click at [192, 129] on button "Replay" at bounding box center [188, 128] width 54 height 13
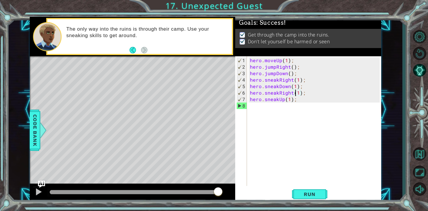
click at [297, 91] on div "hero . moveUp ( 1 ) ; hero . jumpRight ( ) ; hero . jumpDown ( ) ; hero . sneak…" at bounding box center [316, 128] width 134 height 143
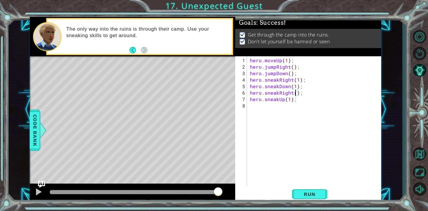
scroll to position [0, 3]
type textarea "hero.sneakRight(2);"
click at [312, 194] on span "Run" at bounding box center [309, 194] width 23 height 6
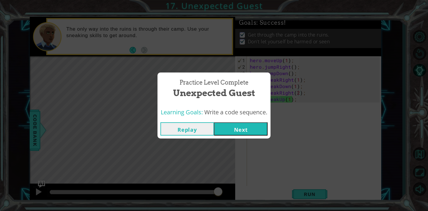
click at [248, 135] on button "Next" at bounding box center [241, 128] width 54 height 13
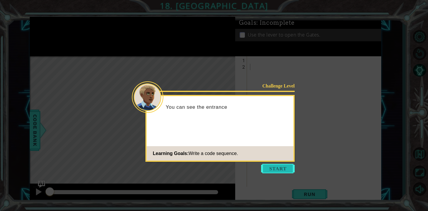
click at [287, 172] on button "Start" at bounding box center [278, 168] width 34 height 9
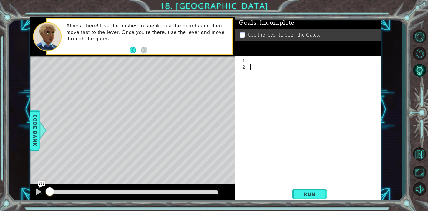
click at [259, 65] on div at bounding box center [316, 131] width 134 height 149
click at [255, 61] on div at bounding box center [316, 131] width 134 height 149
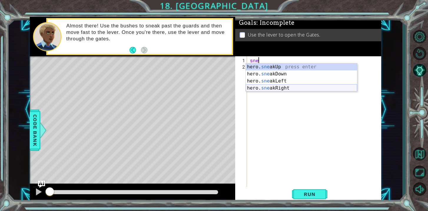
click at [277, 88] on div "hero. sne akUp press enter hero. sne akDown press enter hero. sne akLeft press …" at bounding box center [301, 84] width 111 height 42
type textarea "hero.sneakRight(1);"
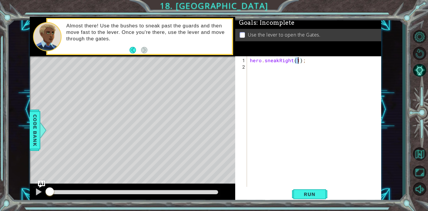
click at [275, 76] on div "hero . sneakRight ( 1 ) ;" at bounding box center [316, 131] width 134 height 149
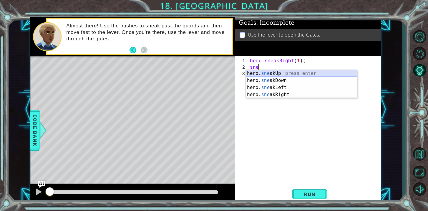
click at [283, 75] on div "hero. sne akUp press enter hero. sne akDown press enter hero. sne akLeft press …" at bounding box center [301, 91] width 111 height 42
type textarea "hero.sneakUp(1);"
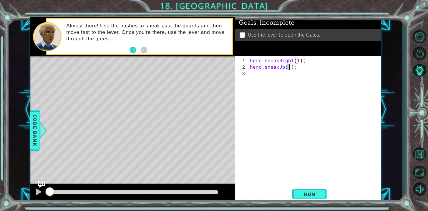
click at [282, 73] on div "hero . sneakRight ( 1 ) ; hero . sneakUp ( 1 ) ;" at bounding box center [316, 128] width 134 height 143
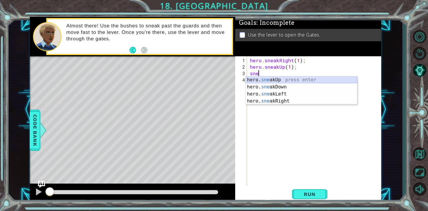
click at [286, 80] on div "hero. sne akUp press enter hero. sne akDown press enter hero. sne akLeft press …" at bounding box center [301, 97] width 111 height 42
type textarea "hero.sneakUp(1);"
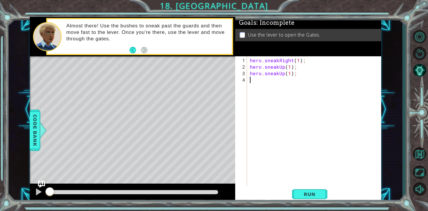
click at [280, 80] on div "hero . sneakRight ( 1 ) ; hero . sneakUp ( 1 ) ; hero . sneakUp ( 1 ) ;" at bounding box center [316, 128] width 134 height 143
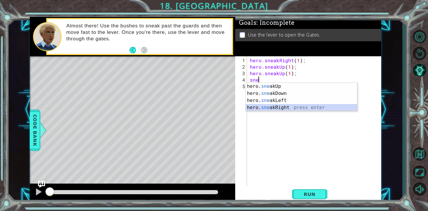
click at [288, 108] on div "hero. sne akUp press enter hero. sne akDown press enter hero. sne akLeft press …" at bounding box center [301, 104] width 111 height 42
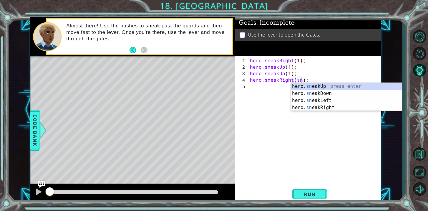
scroll to position [0, 3]
type textarea "hero.sneakRight();"
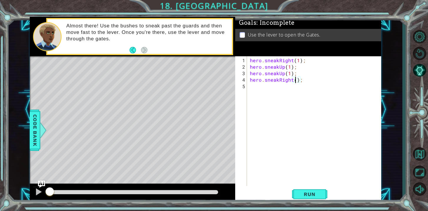
scroll to position [0, 3]
click at [291, 88] on div "hero . sneakRight ( 1 ) ; hero . sneakUp ( 1 ) ; hero . sneakUp ( 1 ) ; hero . …" at bounding box center [316, 128] width 134 height 143
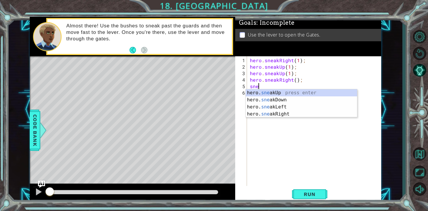
scroll to position [0, 1]
click at [298, 92] on div "hero. sneak Up press enter hero. sneak Down press enter hero. sneak Left press …" at bounding box center [301, 110] width 111 height 42
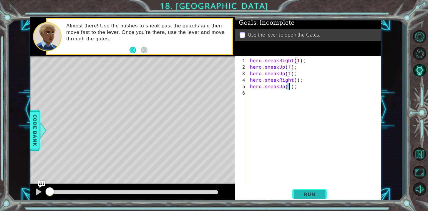
type textarea "hero.sneakUp(1);"
click at [307, 194] on span "Run" at bounding box center [309, 194] width 23 height 6
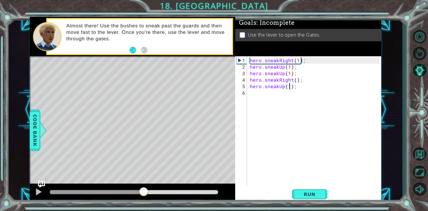
click at [144, 178] on div "methods hero use(thing) moveUp(steps) moveDown(steps) moveLeft(steps) moveRight…" at bounding box center [206, 110] width 352 height 186
click at [252, 91] on div "hero . sneakRight ( 1 ) ; hero . sneakUp ( 1 ) ; hero . sneakUp ( 1 ) ; hero . …" at bounding box center [316, 128] width 134 height 143
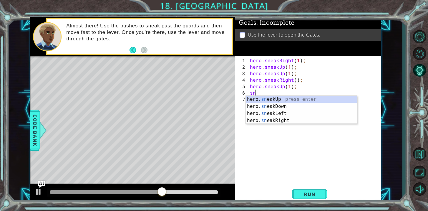
scroll to position [0, 0]
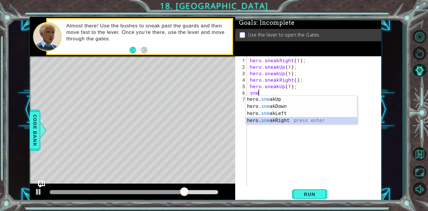
click at [271, 120] on div "hero. sne akUp press enter hero. sne akDown press enter hero. sne akLeft press …" at bounding box center [301, 117] width 111 height 42
type textarea "hero.sneakRight(1);"
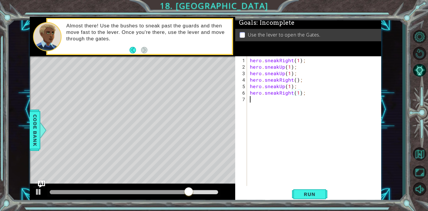
click at [261, 98] on div "hero . sneakRight ( 1 ) ; hero . sneakUp ( 1 ) ; hero . sneakUp ( 1 ) ; hero . …" at bounding box center [316, 128] width 134 height 143
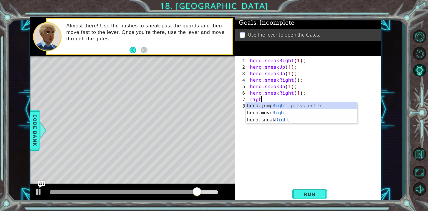
scroll to position [0, 1]
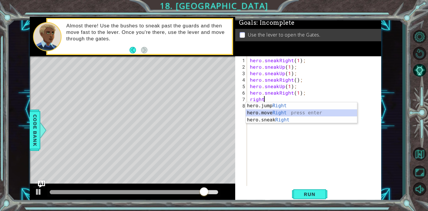
click at [270, 114] on div "hero.jump Right press enter hero.move Right press enter hero.sneak Right press …" at bounding box center [301, 119] width 111 height 35
type textarea "hero.moveRight(1);"
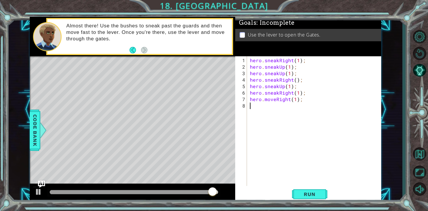
click at [271, 110] on div "hero . sneakRight ( 1 ) ; hero . sneakUp ( 1 ) ; hero . sneakUp ( 1 ) ; hero . …" at bounding box center [316, 128] width 134 height 143
click at [298, 195] on button "Run" at bounding box center [309, 194] width 35 height 15
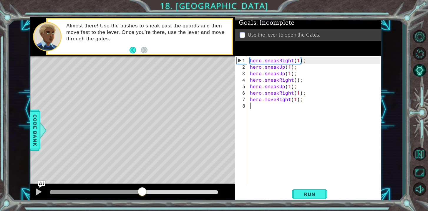
drag, startPoint x: 126, startPoint y: 193, endPoint x: 148, endPoint y: 186, distance: 23.0
click at [148, 186] on div at bounding box center [133, 193] width 206 height 19
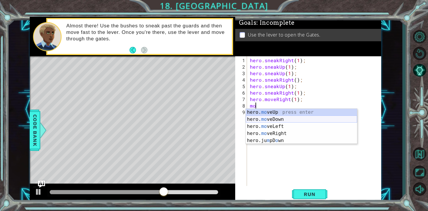
click at [279, 121] on div "hero. mo veUp press enter hero. mo veDown press enter hero. mo veLeft press ent…" at bounding box center [301, 133] width 111 height 49
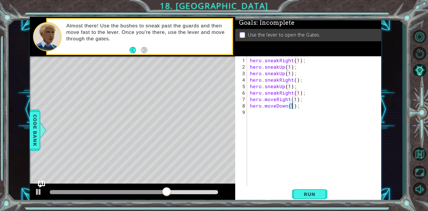
click at [280, 119] on div "hero . sneakRight ( 1 ) ; hero . sneakUp ( 1 ) ; hero . sneakUp ( 1 ) ; hero . …" at bounding box center [316, 128] width 134 height 143
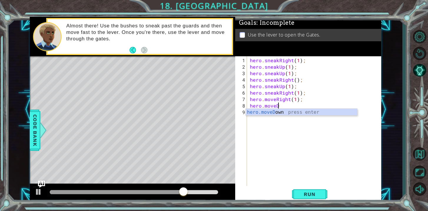
type textarea "hero.moveDown(1);"
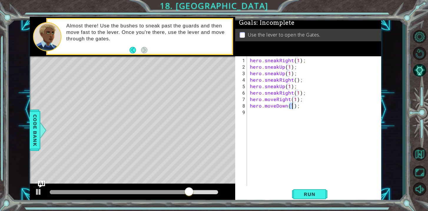
click at [258, 114] on div "hero . sneakRight ( 1 ) ; hero . sneakUp ( 1 ) ; hero . sneakUp ( 1 ) ; hero . …" at bounding box center [316, 128] width 134 height 143
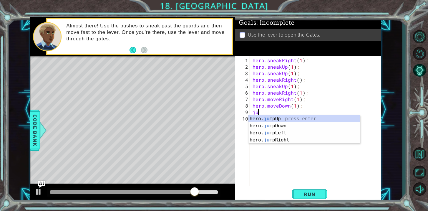
type textarea "jum"
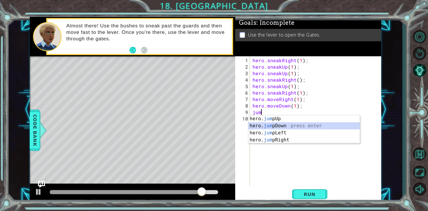
click at [263, 125] on div "hero. jum pUp press enter hero. jum pDown press enter hero. jum pLeft press ent…" at bounding box center [304, 136] width 111 height 42
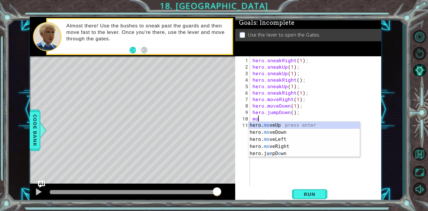
scroll to position [0, 0]
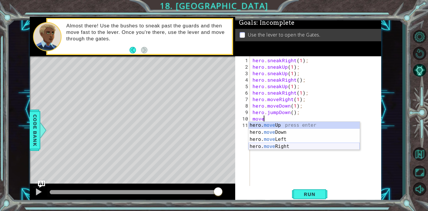
click at [281, 148] on div "hero. move Up press enter hero. move Down press enter hero. move Left press ent…" at bounding box center [304, 143] width 111 height 42
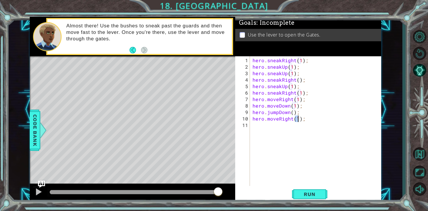
type textarea "hero.moveRight(2);"
click at [274, 128] on div "hero . sneakRight ( 1 ) ; hero . sneakUp ( 1 ) ; hero . sneakUp ( 1 ) ; hero . …" at bounding box center [317, 128] width 131 height 143
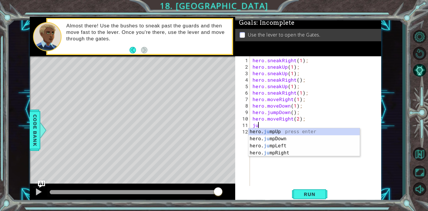
scroll to position [0, 0]
type textarea "jump"
click at [275, 132] on div "hero. jump Up press enter hero. jump Down press enter hero. jump Left press ent…" at bounding box center [304, 149] width 111 height 42
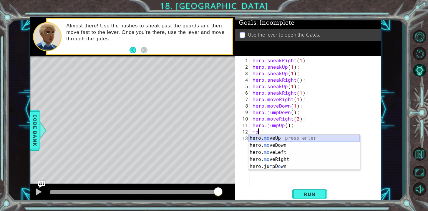
click at [278, 138] on div "hero. mo veUp press enter hero. mo veDown press enter hero. mo veLeft press ent…" at bounding box center [304, 159] width 111 height 49
type textarea "hero.moveUp(1);"
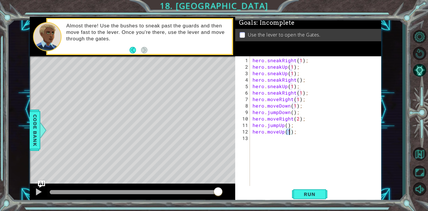
click at [273, 145] on div "hero . sneakRight ( 1 ) ; hero . sneakUp ( 1 ) ; hero . sneakUp ( 1 ) ; hero . …" at bounding box center [317, 128] width 131 height 143
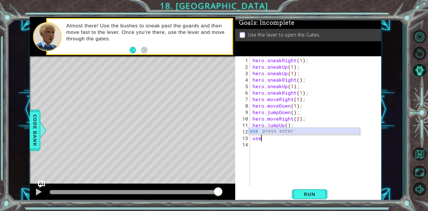
click at [276, 133] on div "use press enter" at bounding box center [304, 138] width 111 height 21
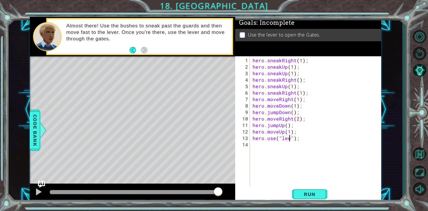
scroll to position [0, 2]
type textarea "hero.use("lever");"
click at [286, 148] on div "hero . sneakRight ( 1 ) ; hero . sneakUp ( 1 ) ; hero . sneakUp ( 1 ) ; hero . …" at bounding box center [317, 128] width 131 height 143
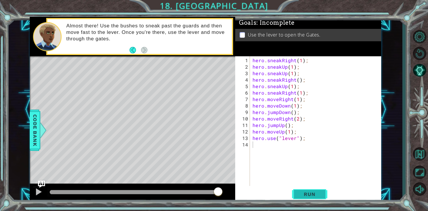
click at [309, 194] on span "Run" at bounding box center [309, 194] width 23 height 6
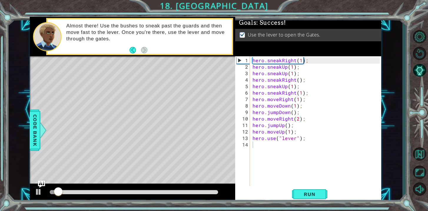
click at [124, 195] on div at bounding box center [133, 192] width 173 height 8
click at [127, 193] on div at bounding box center [134, 192] width 169 height 4
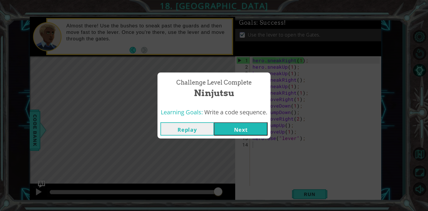
drag, startPoint x: 126, startPoint y: 191, endPoint x: 243, endPoint y: 216, distance: 119.8
click at [243, 211] on html "1 ההההההההההההההההההההההההההההההההההההההההההההההההההההההההההההההההההההההההההההה…" at bounding box center [214, 105] width 428 height 211
click at [255, 133] on button "Next" at bounding box center [241, 128] width 54 height 13
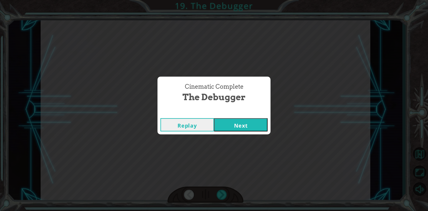
click at [235, 125] on button "Next" at bounding box center [241, 124] width 54 height 13
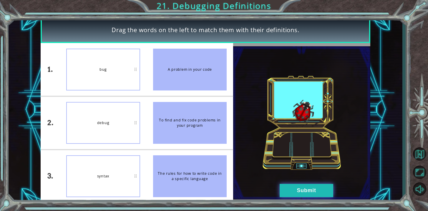
click at [295, 187] on button "Submit" at bounding box center [307, 190] width 54 height 13
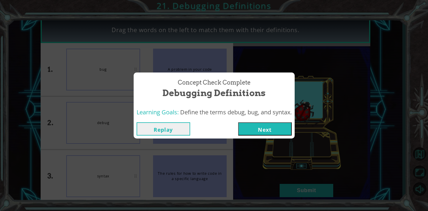
click at [272, 132] on button "Next" at bounding box center [265, 128] width 54 height 13
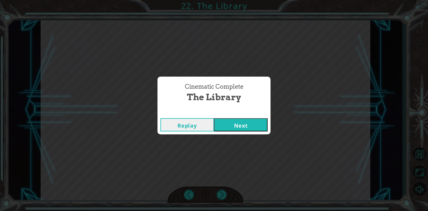
click at [241, 127] on button "Next" at bounding box center [241, 124] width 54 height 13
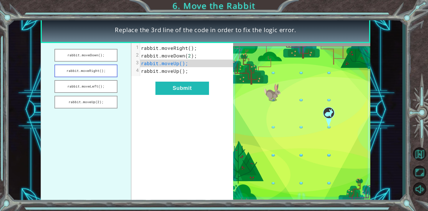
click at [110, 72] on button "rabbit.moveRight();" at bounding box center [86, 71] width 63 height 13
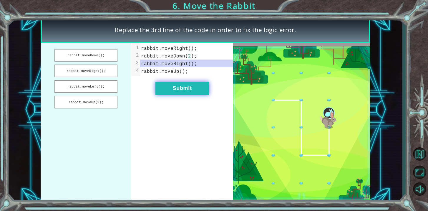
click at [201, 92] on button "Submit" at bounding box center [183, 88] width 54 height 13
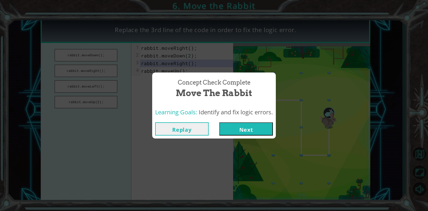
click at [230, 132] on button "Next" at bounding box center [246, 128] width 54 height 13
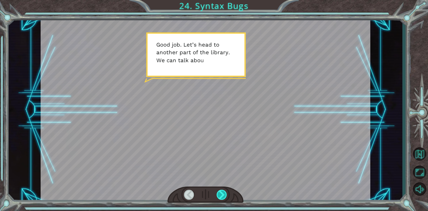
click at [226, 195] on div at bounding box center [222, 195] width 10 height 10
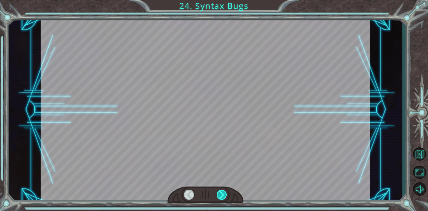
click at [221, 193] on div at bounding box center [222, 195] width 10 height 10
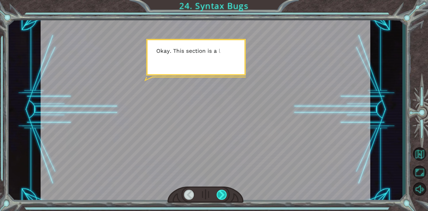
click at [221, 193] on div at bounding box center [222, 195] width 10 height 10
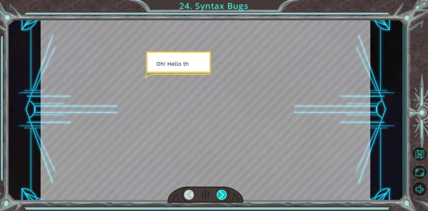
click at [221, 193] on div at bounding box center [222, 195] width 10 height 10
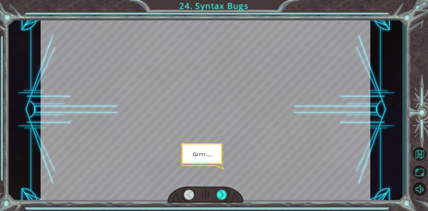
click at [213, 113] on div at bounding box center [206, 110] width 330 height 186
click at [220, 195] on div at bounding box center [222, 195] width 10 height 10
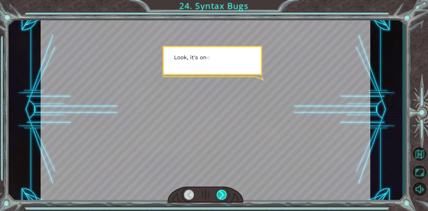
click at [220, 195] on div at bounding box center [222, 195] width 10 height 10
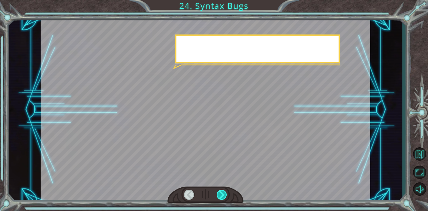
click at [220, 195] on div at bounding box center [222, 195] width 10 height 10
click at [220, 196] on div at bounding box center [222, 195] width 10 height 10
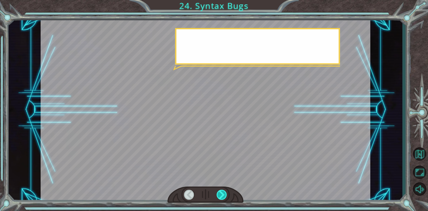
click at [220, 196] on div at bounding box center [222, 195] width 10 height 10
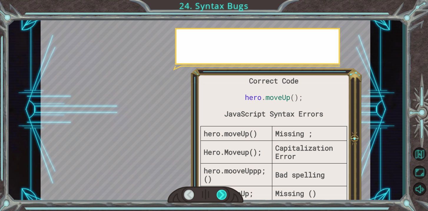
click at [220, 196] on div at bounding box center [222, 195] width 10 height 10
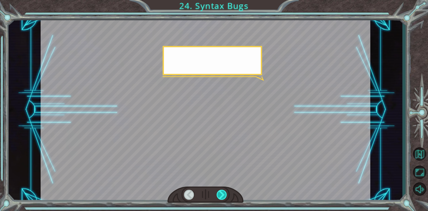
click at [220, 196] on div at bounding box center [222, 195] width 10 height 10
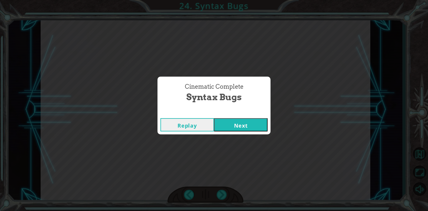
click at [234, 123] on button "Next" at bounding box center [241, 124] width 54 height 13
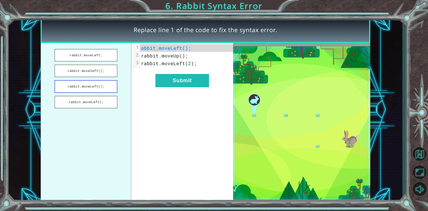
click at [104, 90] on button "rabbit.moveLeft();" at bounding box center [86, 86] width 63 height 13
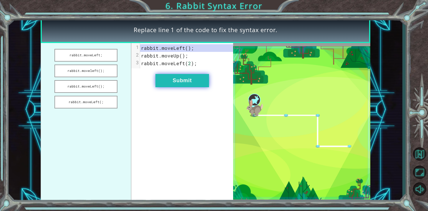
click at [173, 82] on button "Submit" at bounding box center [183, 80] width 54 height 13
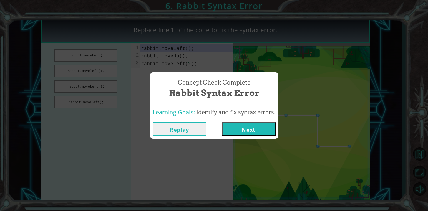
click at [237, 123] on button "Next" at bounding box center [249, 128] width 54 height 13
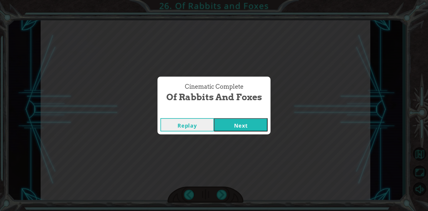
click at [221, 124] on button "Next" at bounding box center [241, 124] width 54 height 13
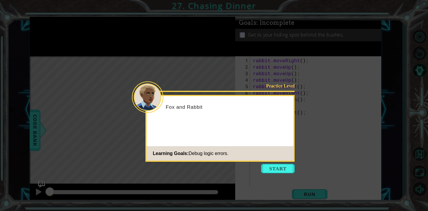
click at [272, 176] on icon at bounding box center [214, 105] width 428 height 211
click at [272, 171] on button "Start" at bounding box center [278, 168] width 34 height 9
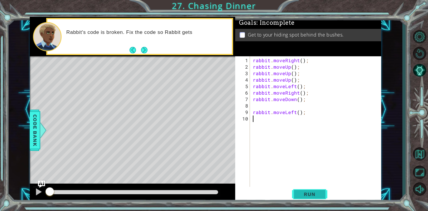
click at [310, 196] on span "Run" at bounding box center [309, 194] width 23 height 6
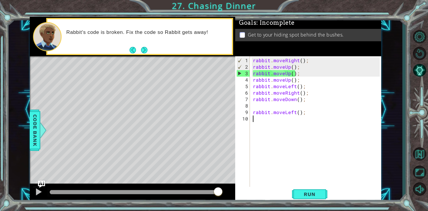
click at [300, 68] on div "rabbit . moveRight ( ) ; rabbit . moveUp ( ) ; rabbit . moveUp ( ) ; rabbit . m…" at bounding box center [317, 131] width 131 height 149
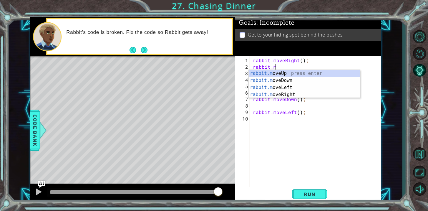
scroll to position [0, 1]
click at [304, 95] on div "rabbit. moveUp press enter rabbit. moveDown press enter rabbit. moveLeft press …" at bounding box center [304, 91] width 111 height 42
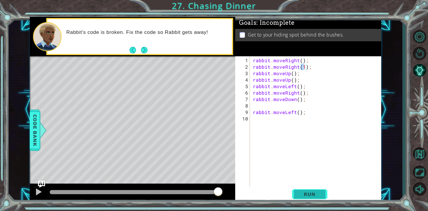
click at [304, 193] on span "Run" at bounding box center [309, 194] width 23 height 6
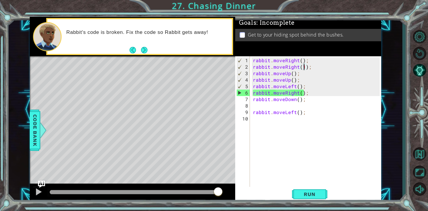
click at [297, 96] on div "rabbit . moveRight ( ) ; rabbit . moveRight ( 1 ) ; rabbit . moveUp ( ) ; rabbi…" at bounding box center [317, 131] width 131 height 149
click at [298, 92] on div "rabbit . moveRight ( ) ; rabbit . moveRight ( 1 ) ; rabbit . moveUp ( ) ; rabbi…" at bounding box center [317, 131] width 131 height 149
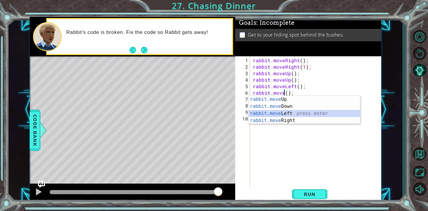
click at [296, 115] on div "rabbit.move Up press enter rabbit.move Down press enter rabbit.move Left press …" at bounding box center [304, 117] width 111 height 42
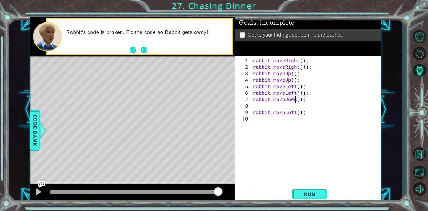
click at [295, 101] on div "rabbit . moveRight ( ) ; rabbit . moveRight ( 1 ) ; rabbit . moveUp ( ) ; rabbi…" at bounding box center [317, 131] width 131 height 149
click at [295, 113] on div "rabbit . moveRight ( ) ; rabbit . moveRight ( 1 ) ; rabbit . moveUp ( ) ; rabbi…" at bounding box center [317, 131] width 131 height 149
type textarea "rabbit.moveLeft();"
click at [303, 189] on button "Run" at bounding box center [309, 194] width 35 height 15
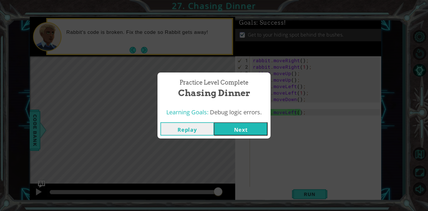
click at [240, 126] on button "Next" at bounding box center [241, 128] width 54 height 13
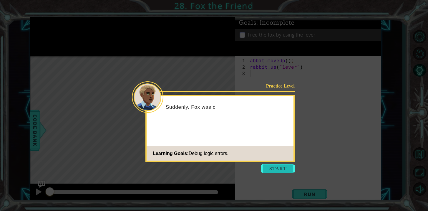
click at [283, 170] on button "Start" at bounding box center [278, 168] width 34 height 9
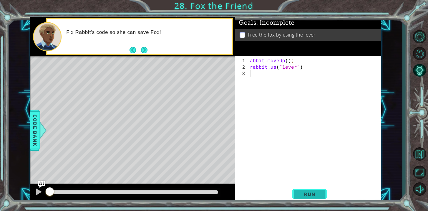
click at [299, 192] on span "Run" at bounding box center [309, 194] width 23 height 6
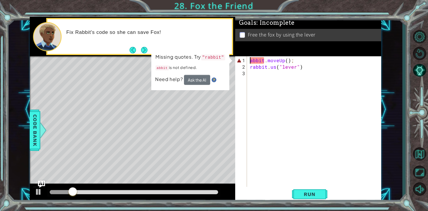
click at [250, 61] on div "abbit . moveUp ( ) ; rabbit . us ( "lever" )" at bounding box center [316, 131] width 134 height 149
type textarea "rabbit.moveUp();"
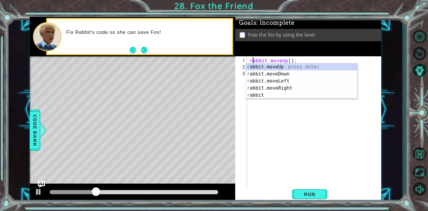
click at [317, 154] on div "rabbit . moveUp ( ) ; rabbit . us ( "lever" )" at bounding box center [316, 131] width 134 height 149
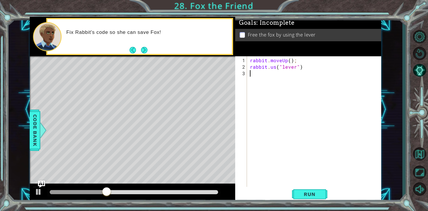
click at [277, 69] on div "rabbit . moveUp ( ) ; rabbit . us ( "lever" )" at bounding box center [316, 131] width 134 height 149
type textarea "rabbit.use("lever")"
click at [305, 191] on span "Run" at bounding box center [309, 194] width 23 height 6
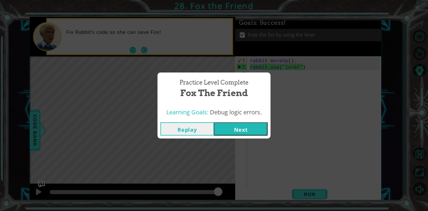
click at [225, 124] on button "Next" at bounding box center [241, 128] width 54 height 13
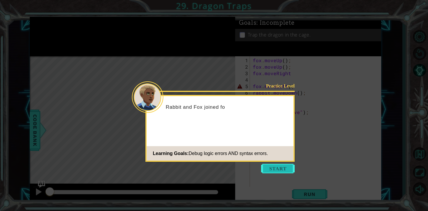
click at [287, 172] on button "Start" at bounding box center [278, 168] width 34 height 9
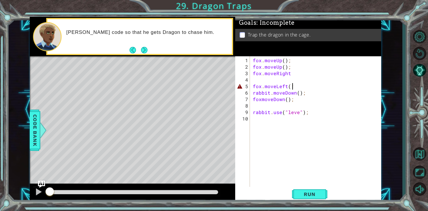
click at [293, 85] on div "fox . moveUp ( ) ; fox . moveUp ( ) ; fox . moveRight fox . moveLeft ( ; rabbit…" at bounding box center [317, 131] width 131 height 149
click at [298, 113] on div "fox . moveUp ( ) ; fox . moveUp ( ) ; fox . moveRight fox . moveLeft ( ) ; rabb…" at bounding box center [317, 131] width 131 height 149
click at [307, 197] on span "Run" at bounding box center [309, 194] width 23 height 6
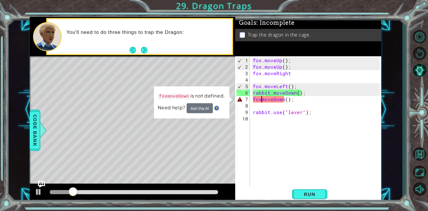
click at [262, 99] on div "fox . moveUp ( ) ; fox . moveUp ( ) ; fox . moveRight fox . moveLeft ( ) ; rabb…" at bounding box center [317, 131] width 131 height 149
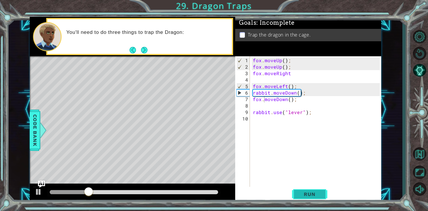
click at [313, 192] on span "Run" at bounding box center [309, 194] width 23 height 6
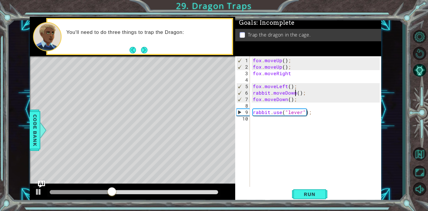
click at [296, 92] on div "fox . moveUp ( ) ; fox . moveUp ( ) ; fox . moveRight fox . moveLeft ( ) ; rabb…" at bounding box center [317, 131] width 131 height 149
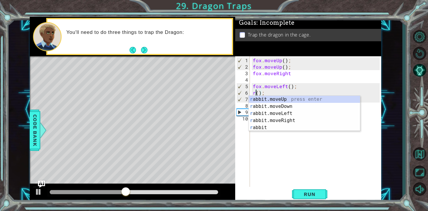
scroll to position [0, 0]
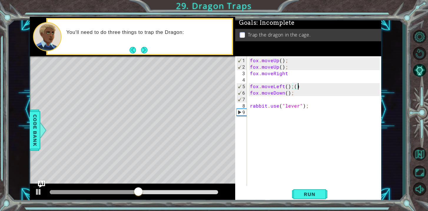
type textarea "fox.moveLeft();"
click at [301, 193] on span "Run" at bounding box center [309, 194] width 23 height 6
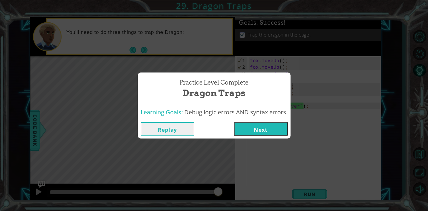
click at [255, 128] on button "Next" at bounding box center [261, 128] width 54 height 13
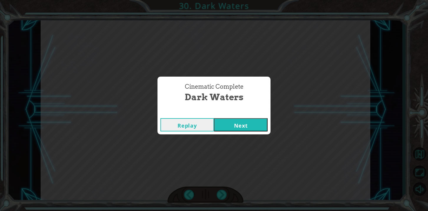
click at [224, 128] on button "Next" at bounding box center [241, 124] width 54 height 13
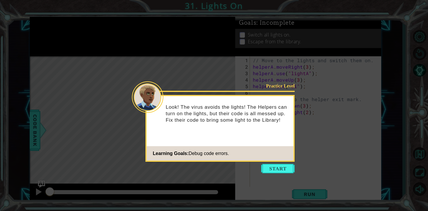
click at [267, 163] on icon at bounding box center [214, 105] width 428 height 211
click at [269, 166] on button "Start" at bounding box center [278, 168] width 34 height 9
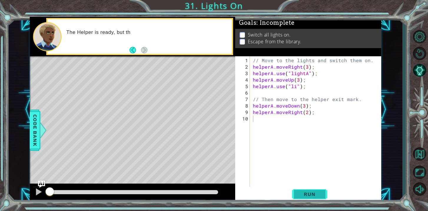
click at [316, 194] on span "Run" at bounding box center [309, 194] width 23 height 6
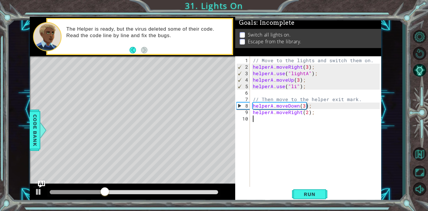
click at [295, 86] on div "// Move to the lights and switch them on. helperA . moveRight ( 3 ) ; helperA .…" at bounding box center [317, 131] width 131 height 149
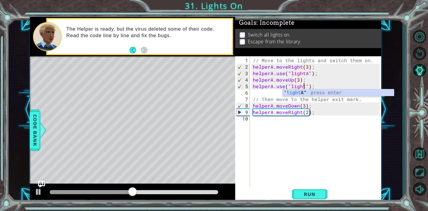
scroll to position [0, 3]
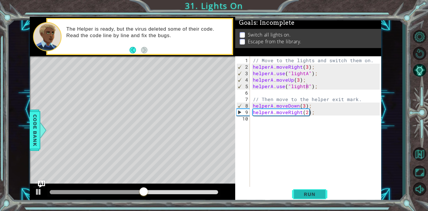
click at [301, 197] on button "Run" at bounding box center [309, 194] width 35 height 15
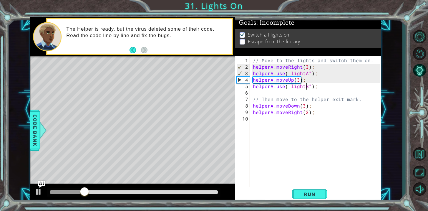
click at [303, 108] on div "// Move to the lights and switch them on. helperA . moveRight ( 3 ) ; helperA .…" at bounding box center [317, 131] width 131 height 149
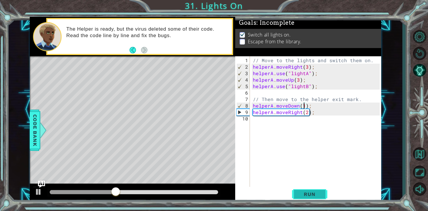
type textarea "helperA.moveDown(1);"
click at [310, 193] on span "Run" at bounding box center [309, 194] width 23 height 6
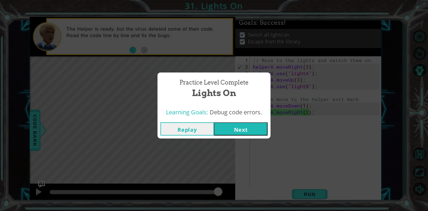
click at [243, 120] on div "Replay Next" at bounding box center [214, 128] width 113 height 19
click at [245, 123] on button "Next" at bounding box center [241, 128] width 54 height 13
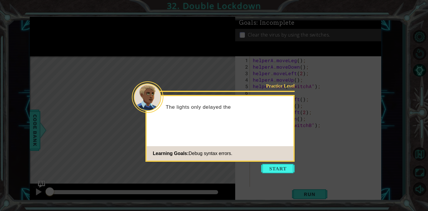
click at [276, 163] on icon at bounding box center [214, 105] width 428 height 211
click at [277, 166] on button "Start" at bounding box center [278, 168] width 34 height 9
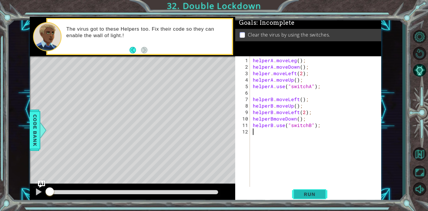
click at [313, 196] on span "Run" at bounding box center [309, 194] width 23 height 6
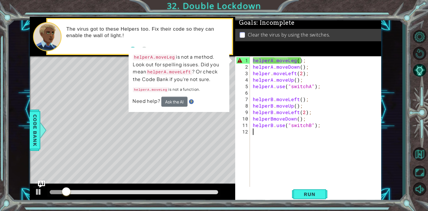
click at [295, 61] on div "helperA . moveLeg ( ) ; helperA . moveDown ( ) ; helper . moveLeft ( 2 ) ; help…" at bounding box center [317, 131] width 131 height 149
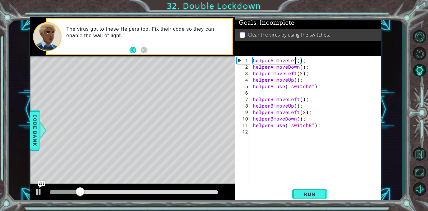
type textarea "helperA.moveLeft();"
click at [307, 172] on div "helperA . moveLeft ( ) ; helperA . moveDown ( ) ; helper . moveLeft ( 2 ) ; hel…" at bounding box center [317, 131] width 131 height 149
click at [314, 199] on button "Run" at bounding box center [309, 194] width 35 height 15
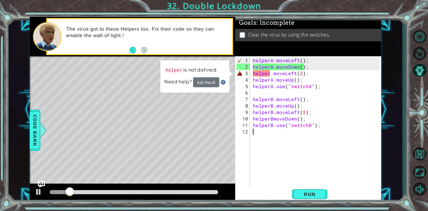
click at [269, 72] on div "helperA . moveLeft ( ) ; helperA . moveDown ( ) ; helper . moveLeft ( 2 ) ; hel…" at bounding box center [317, 131] width 131 height 149
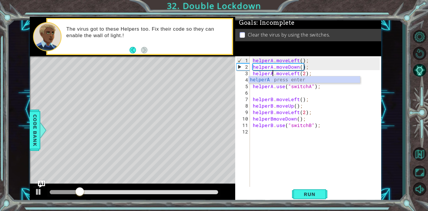
scroll to position [0, 1]
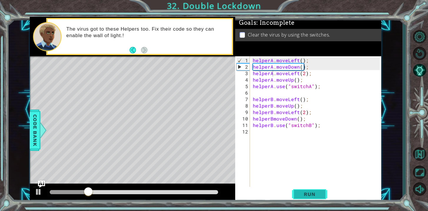
click at [310, 194] on span "Run" at bounding box center [309, 194] width 23 height 6
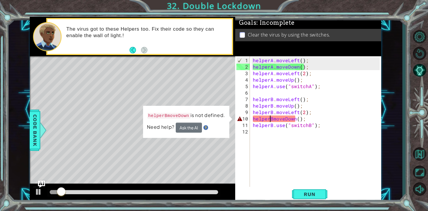
click at [270, 117] on div "helperA . moveLeft ( ) ; helperA . moveDown ( ) ; helperA . moveLeft ( 2 ) ; he…" at bounding box center [317, 131] width 131 height 149
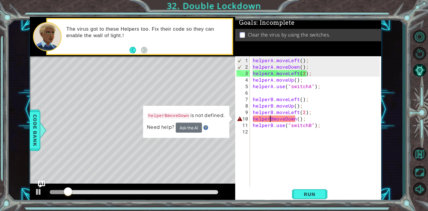
click at [273, 119] on div "helperA . moveLeft ( ) ; helperA . moveDown ( ) ; helperA . moveLeft ( 2 ) ; he…" at bounding box center [317, 131] width 131 height 149
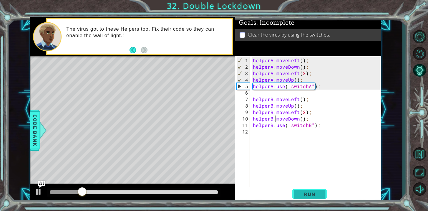
type textarea "helperB.moveDown();"
click at [317, 194] on span "Run" at bounding box center [309, 194] width 23 height 6
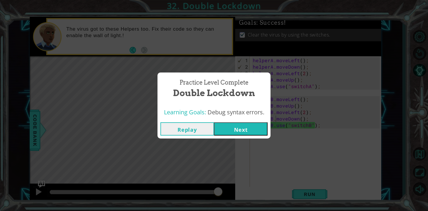
click at [246, 130] on button "Next" at bounding box center [241, 128] width 54 height 13
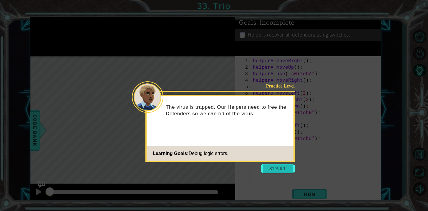
click at [271, 172] on button "Start" at bounding box center [278, 168] width 34 height 9
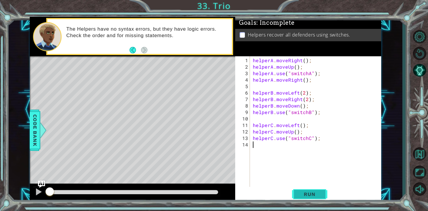
click at [304, 193] on span "Run" at bounding box center [309, 194] width 23 height 6
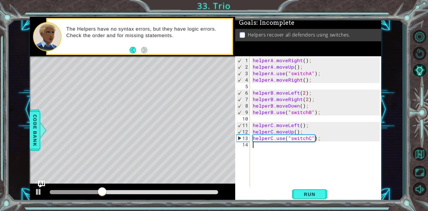
click at [307, 99] on div "helperA . moveRight ( ) ; helperA . moveUp ( ) ; helperA . use ( "switchA" ) ; …" at bounding box center [317, 131] width 131 height 149
click at [311, 100] on div "helperA . moveRight ( ) ; helperA . moveUp ( ) ; helperA . use ( "switchA" ) ; …" at bounding box center [317, 131] width 131 height 149
click at [314, 101] on div "helperA . moveRight ( ) ; helperA . moveUp ( ) ; helperA . use ( "switchA" ) ; …" at bounding box center [317, 131] width 131 height 149
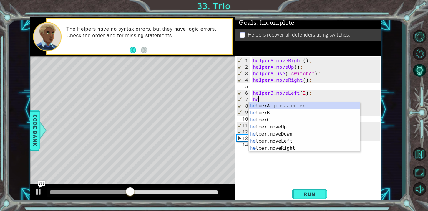
type textarea "h"
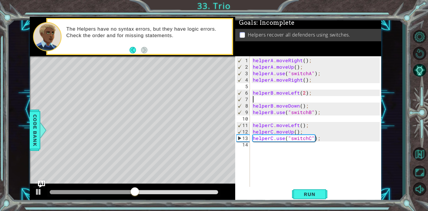
type textarea "helperB.moveLeft(2);"
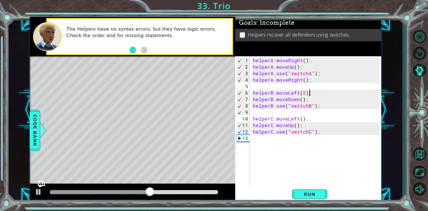
click at [318, 110] on div "helperA . moveRight ( ) ; helperA . moveUp ( ) ; helperA . use ( "switchA" ) ; …" at bounding box center [317, 128] width 131 height 143
click at [306, 100] on div "helperA . moveRight ( ) ; helperA . moveUp ( ) ; helperA . use ( "switchA" ) ; …" at bounding box center [317, 128] width 131 height 143
type textarea "helperB.moveDown();"
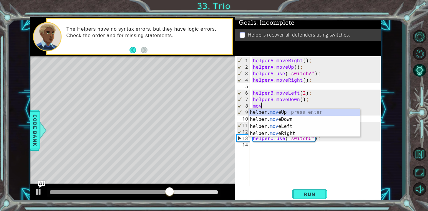
scroll to position [0, 0]
click at [311, 133] on div "helper. move Up press enter helper. move Down press enter helper. move Left pre…" at bounding box center [304, 130] width 111 height 42
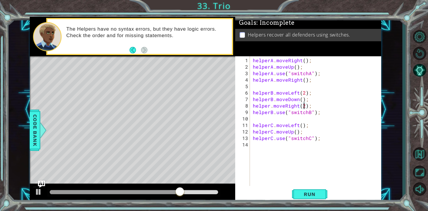
scroll to position [0, 3]
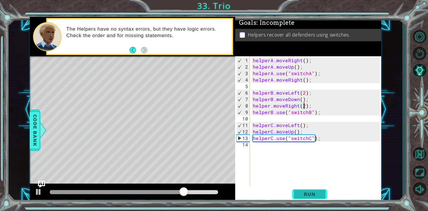
click at [312, 194] on span "Run" at bounding box center [309, 194] width 23 height 6
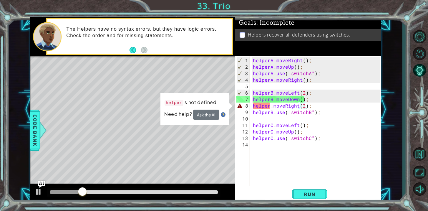
click at [302, 68] on div "helperA . moveRight ( ) ; helperA . moveUp ( ) ; helperA . use ( "switchA" ) ; …" at bounding box center [317, 128] width 131 height 143
type textarea "helperA.moveUp();"
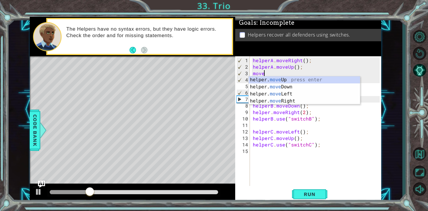
scroll to position [0, 0]
click at [305, 100] on div "helper. move Up press enter helper. move Down press enter helper. move Left pre…" at bounding box center [304, 97] width 111 height 42
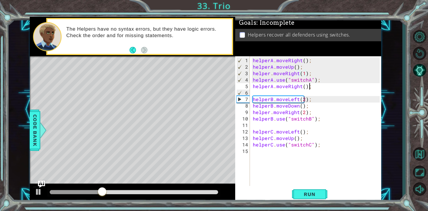
click at [314, 87] on div "helperA . moveRight ( ) ; helperA . moveUp ( ) ; helper . moveRight ( 1 ) ; hel…" at bounding box center [317, 128] width 131 height 143
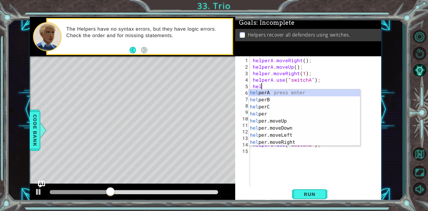
scroll to position [0, 0]
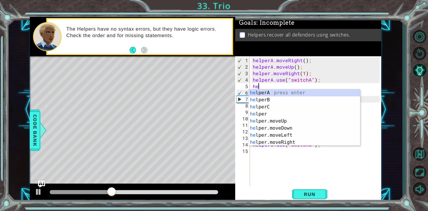
type textarea "h"
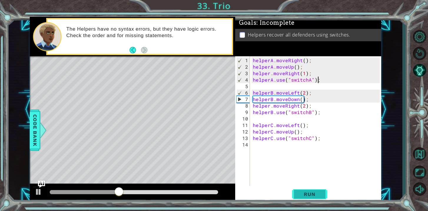
click at [317, 195] on span "Run" at bounding box center [309, 194] width 23 height 6
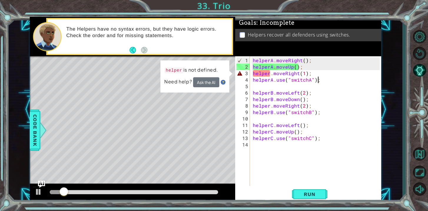
click at [270, 75] on div "helperA . moveRight ( ) ; helperA . moveUp ( ) ; helper . moveRight ( 1 ) ; hel…" at bounding box center [317, 128] width 131 height 143
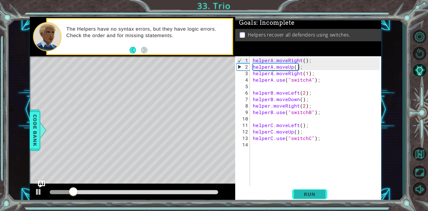
click at [307, 193] on span "Run" at bounding box center [309, 194] width 23 height 6
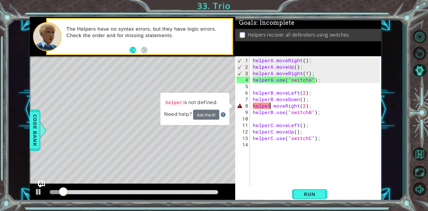
click at [270, 108] on div "helperA . moveRight ( ) ; helperA . moveUp ( ) ; helperA . moveRight ( 1 ) ; he…" at bounding box center [317, 128] width 131 height 143
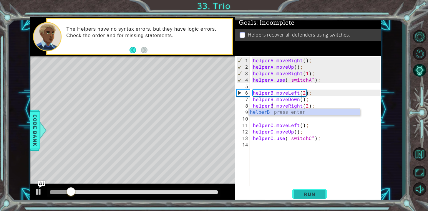
click at [311, 194] on span "Run" at bounding box center [309, 194] width 23 height 6
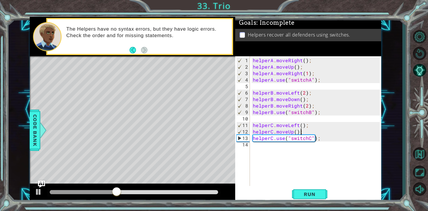
click at [303, 132] on div "helperA . moveRight ( ) ; helperA . moveUp ( ) ; helperA . moveRight ( 1 ) ; he…" at bounding box center [317, 128] width 131 height 143
type textarea "helperC.moveUp();"
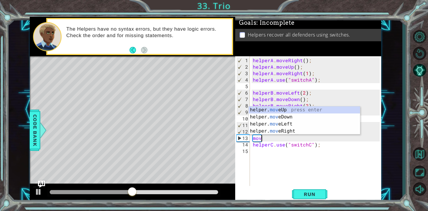
scroll to position [0, 0]
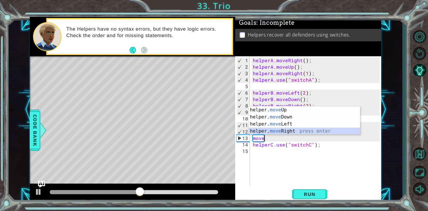
click at [297, 131] on div "helper. move Up press enter helper. move Down press enter helper. move Left pre…" at bounding box center [304, 127] width 111 height 42
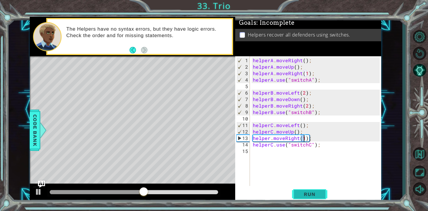
click at [308, 190] on button "Run" at bounding box center [309, 194] width 35 height 15
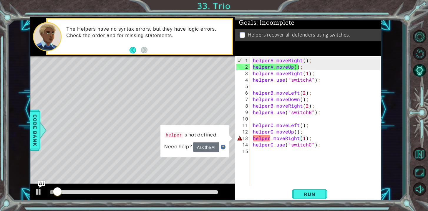
click at [269, 137] on div "helperA . moveRight ( ) ; helperA . moveUp ( ) ; helperA . moveRight ( 1 ) ; he…" at bounding box center [317, 128] width 131 height 143
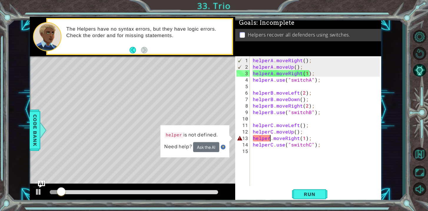
scroll to position [0, 1]
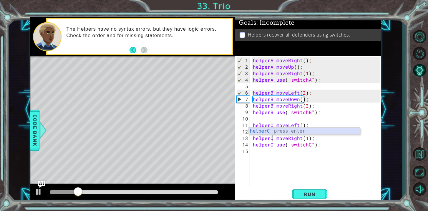
click at [283, 132] on div "helperC press enter" at bounding box center [304, 138] width 111 height 21
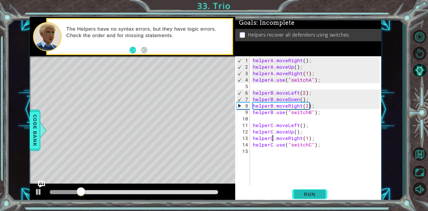
type textarea "helperC.moveRight(1);"
click at [304, 192] on span "Run" at bounding box center [309, 194] width 23 height 6
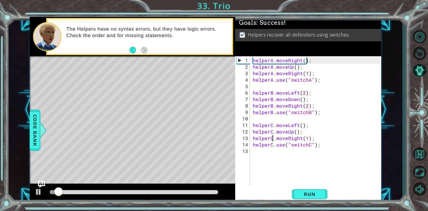
click at [208, 192] on div at bounding box center [134, 192] width 169 height 4
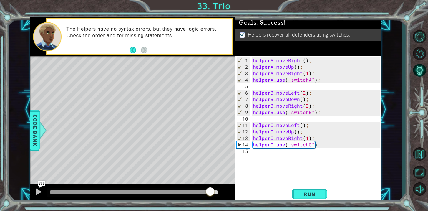
drag, startPoint x: 208, startPoint y: 192, endPoint x: 213, endPoint y: 192, distance: 4.8
click at [213, 192] on div at bounding box center [210, 192] width 11 height 11
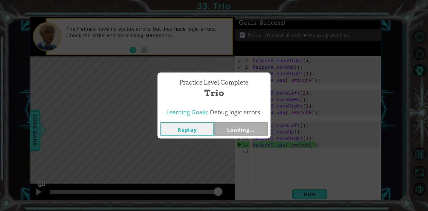
drag, startPoint x: 214, startPoint y: 192, endPoint x: 245, endPoint y: 207, distance: 34.9
click at [245, 207] on body "1 ההההההההההההההההההההההההההההההההההההההההההההההההההההההההההההההההההההההההההההה…" at bounding box center [214, 105] width 428 height 211
click at [241, 122] on div "Replay Next" at bounding box center [214, 128] width 113 height 19
click at [241, 127] on button "Next" at bounding box center [241, 128] width 54 height 13
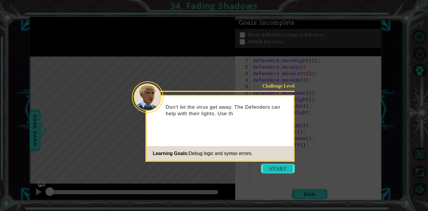
click at [274, 166] on button "Start" at bounding box center [278, 168] width 34 height 9
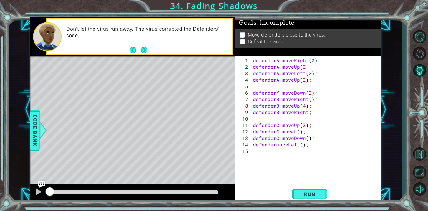
click at [295, 133] on div "defenderA . moveRight ( 2 ) ; defenderA . moveUp ( 2 defenderA . moveLeft ( 2 )…" at bounding box center [317, 131] width 131 height 149
click at [318, 193] on span "Run" at bounding box center [309, 194] width 23 height 6
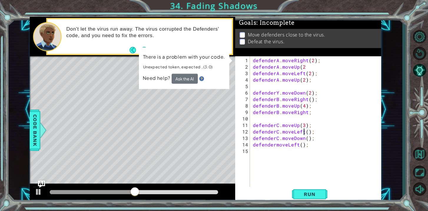
click at [214, 40] on div "Don't let the virus run away. The virus corrupted the Defenders' code, and you …" at bounding box center [147, 36] width 170 height 27
click at [199, 77] on img at bounding box center [201, 78] width 5 height 5
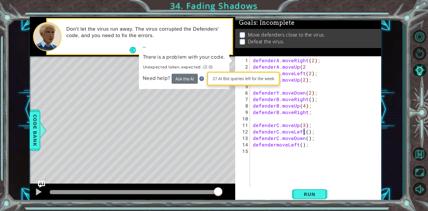
click at [222, 93] on div "Level Map" at bounding box center [166, 143] width 272 height 174
click at [231, 65] on div "Level Map" at bounding box center [166, 143] width 272 height 174
click at [203, 76] on div "Need help? Ask the AI" at bounding box center [184, 79] width 83 height 10
click at [202, 77] on img at bounding box center [201, 78] width 5 height 5
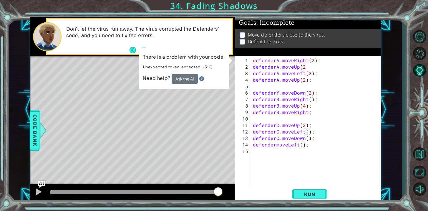
click at [305, 68] on div "defenderA . moveRight ( 2 ) ; defenderA . moveUp ( 2 defenderA . moveLeft ( 2 )…" at bounding box center [317, 131] width 131 height 149
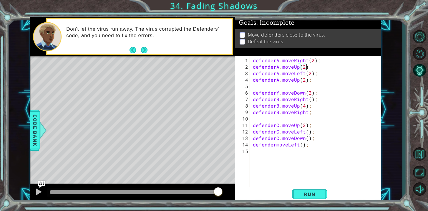
scroll to position [0, 3]
click at [142, 47] on button "Next" at bounding box center [144, 50] width 6 height 6
click at [33, 187] on button at bounding box center [39, 192] width 12 height 12
click at [45, 188] on div at bounding box center [133, 193] width 206 height 19
drag, startPoint x: 67, startPoint y: 193, endPoint x: 284, endPoint y: 233, distance: 220.2
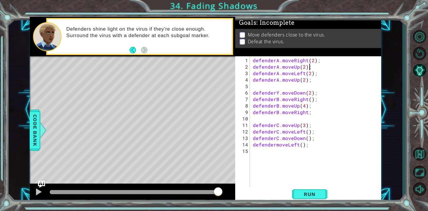
click at [284, 211] on html "1 ההההההההההההההההההההההההההההההההההההההההההההההההההההההההההההההההההההההההההההה…" at bounding box center [214, 105] width 428 height 211
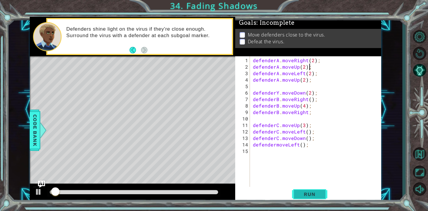
click at [322, 192] on button "Run" at bounding box center [309, 194] width 35 height 15
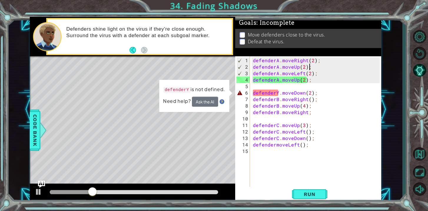
click at [278, 94] on div "defenderA . moveRight ( 2 ) ; defenderA . moveUp ( 2 ) ; defenderA . moveLeft (…" at bounding box center [317, 131] width 131 height 149
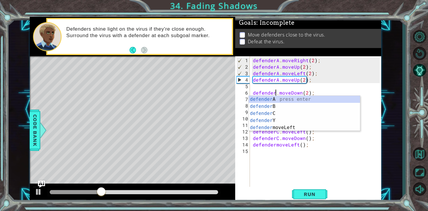
scroll to position [0, 1]
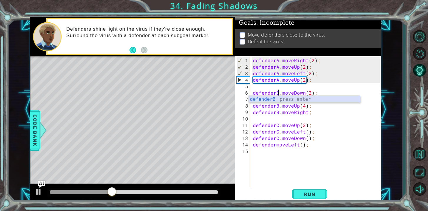
click at [282, 98] on div "defenderB press enter" at bounding box center [304, 106] width 111 height 21
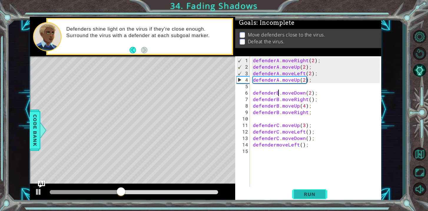
click at [302, 187] on button "Run" at bounding box center [309, 194] width 35 height 15
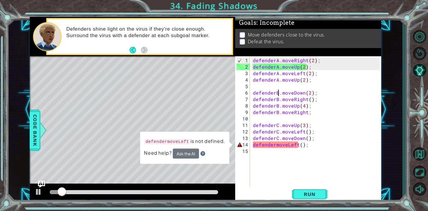
click at [275, 146] on div "defenderA . moveRight ( 2 ) ; defenderA . moveUp ( 2 ) ; defenderA . moveLeft (…" at bounding box center [317, 131] width 131 height 149
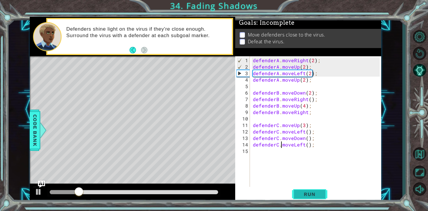
click at [311, 195] on span "Run" at bounding box center [309, 194] width 23 height 6
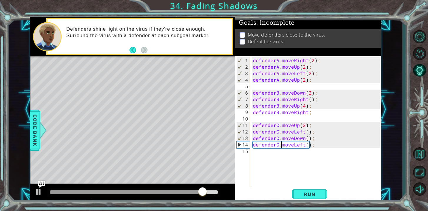
click at [311, 113] on div "defenderA . moveRight ( 2 ) ; defenderA . moveUp ( 2 ) ; defenderA . moveLeft (…" at bounding box center [317, 131] width 131 height 149
type textarea "defenderB.moveRight();"
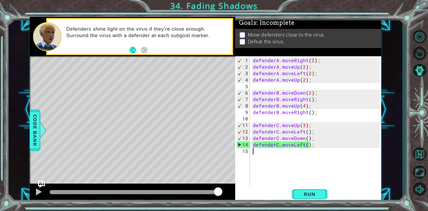
click at [315, 186] on div "defenderA . moveRight ( 2 ) ; defenderA . moveUp ( 2 ) ; defenderA . moveLeft (…" at bounding box center [317, 131] width 131 height 149
click at [313, 194] on span "Run" at bounding box center [309, 194] width 23 height 6
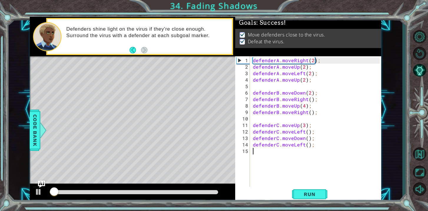
click at [209, 191] on div at bounding box center [134, 192] width 169 height 4
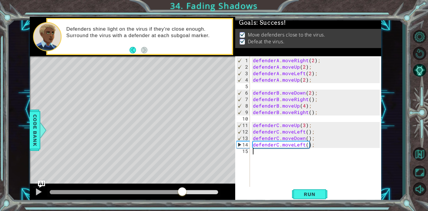
drag, startPoint x: 209, startPoint y: 191, endPoint x: 184, endPoint y: 183, distance: 25.6
click at [184, 183] on div "methods defender moveUp() moveDown() moveLeft() moveRight() Code Bank Defenders…" at bounding box center [206, 110] width 352 height 186
click at [38, 189] on div at bounding box center [39, 192] width 8 height 8
click at [132, 94] on div "Level Map" at bounding box center [166, 143] width 272 height 174
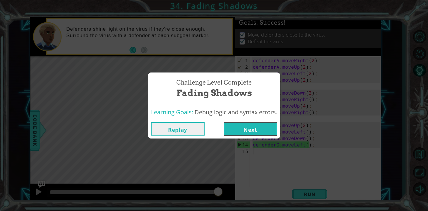
click at [231, 126] on button "Next" at bounding box center [251, 128] width 54 height 13
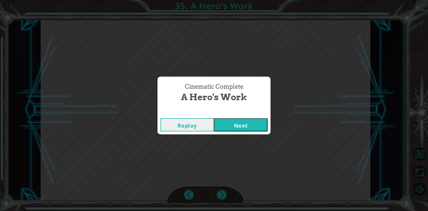
click at [224, 122] on button "Next" at bounding box center [241, 124] width 54 height 13
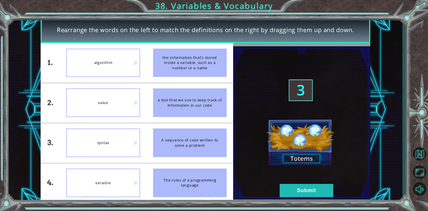
click at [162, 96] on li "a tool that we use to keep track of information in our code" at bounding box center [190, 102] width 87 height 39
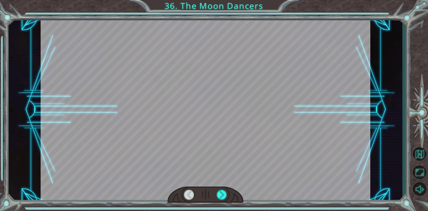
click at [276, 143] on div at bounding box center [206, 110] width 330 height 186
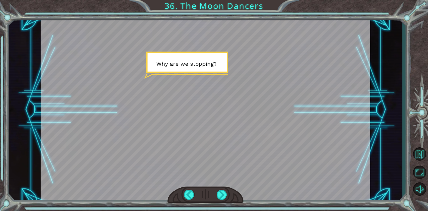
click at [105, 96] on div at bounding box center [206, 110] width 330 height 186
